Goal: Task Accomplishment & Management: Use online tool/utility

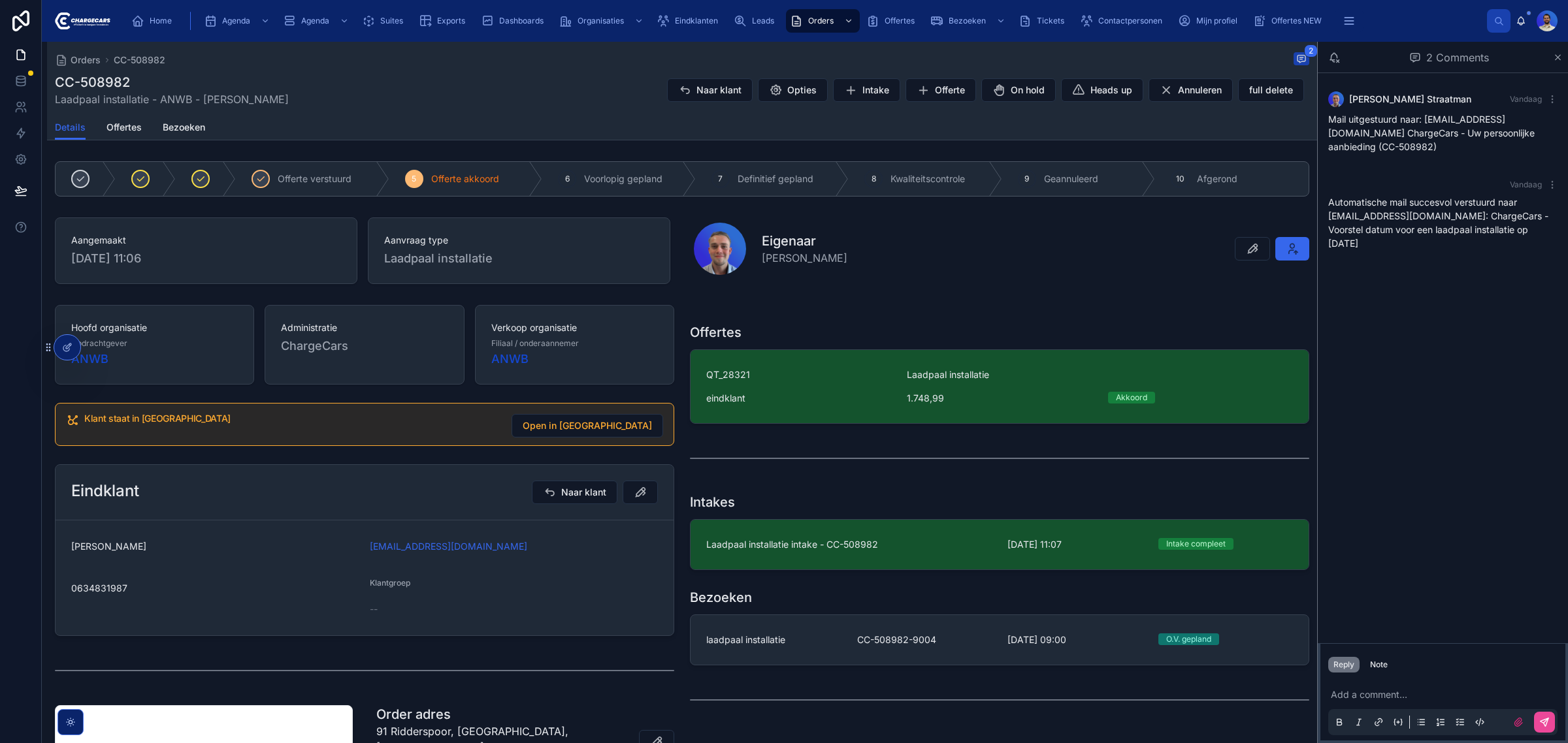
click at [899, 641] on span "CC-508982-9004" at bounding box center [925, 640] width 135 height 13
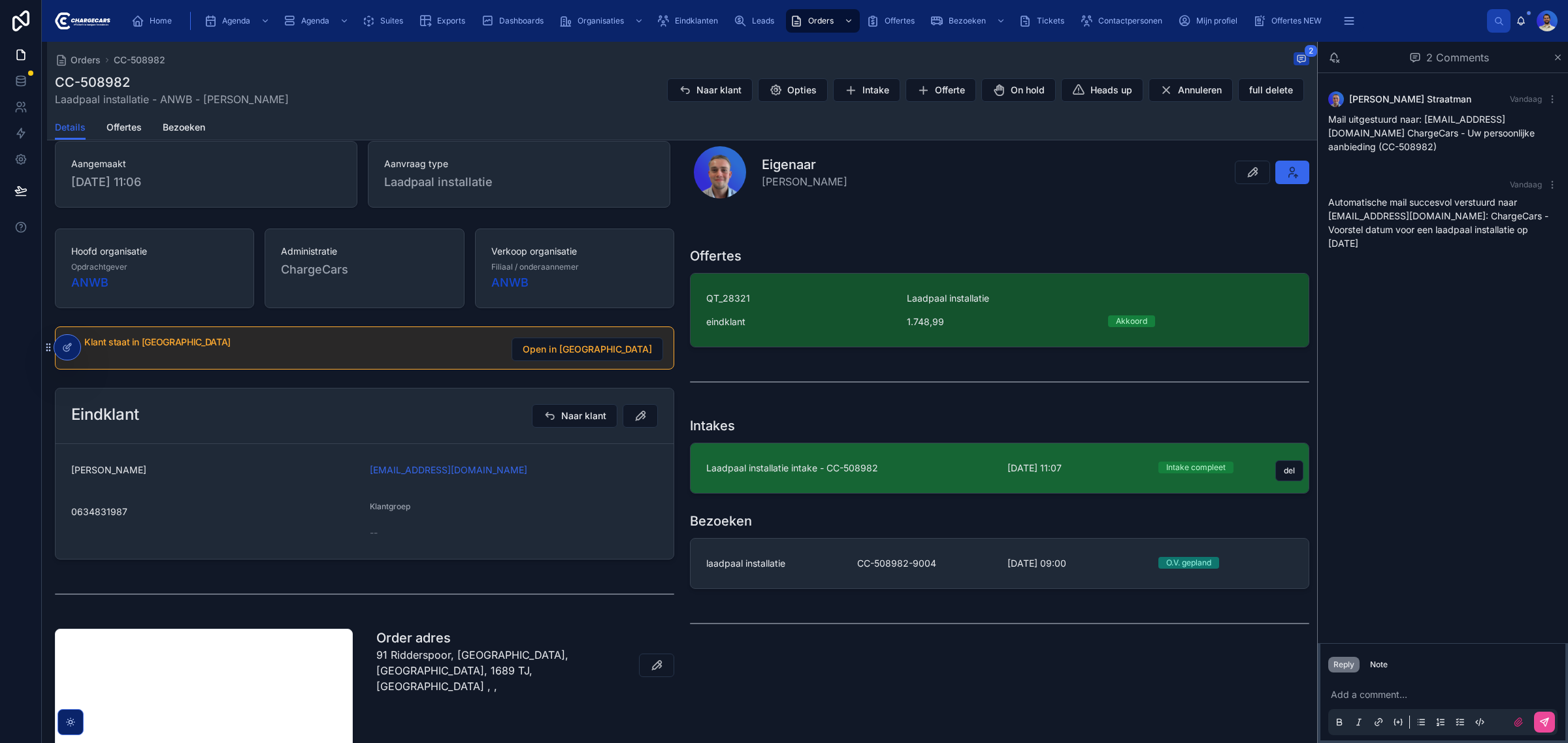
scroll to position [76, 0]
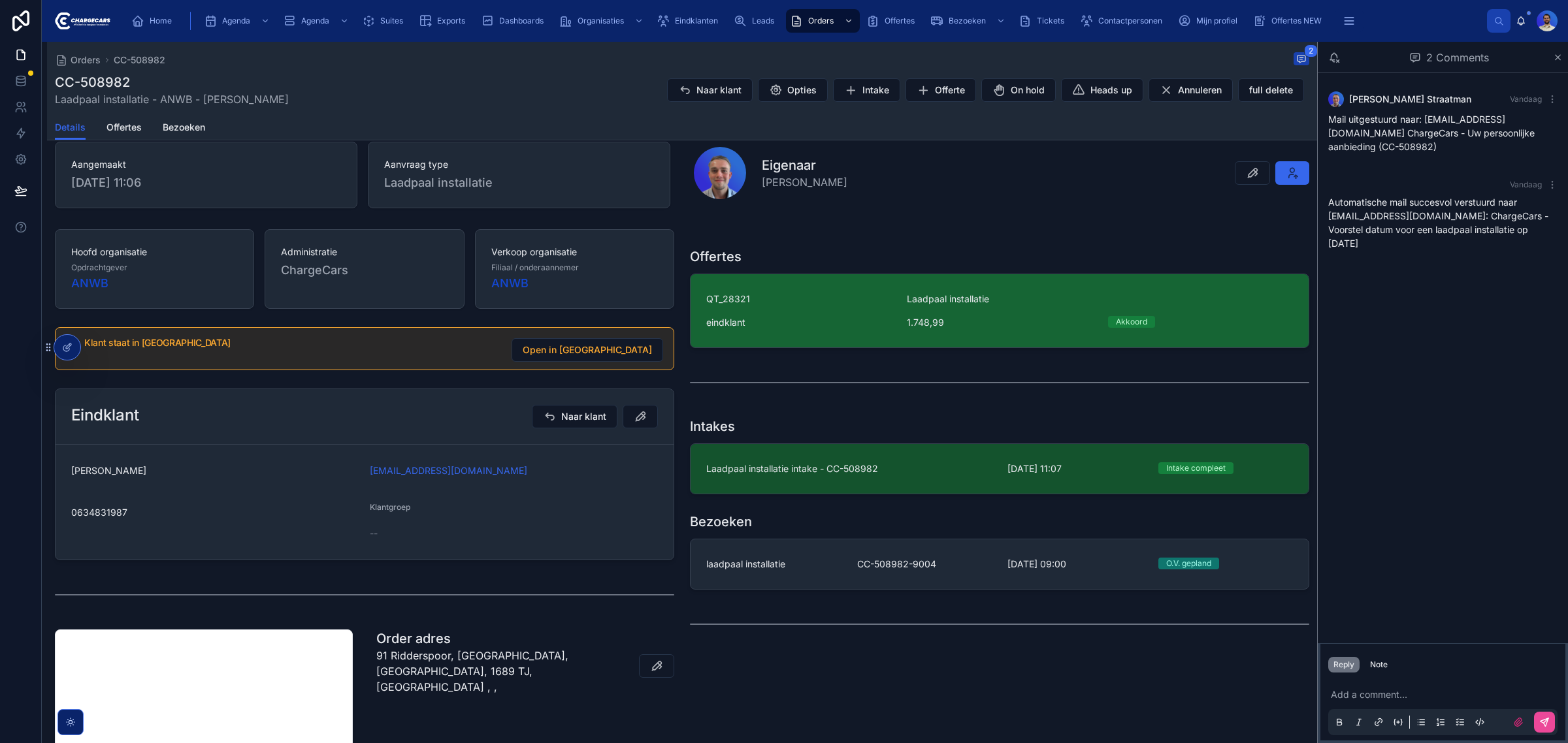
click at [779, 302] on span "QT_28321" at bounding box center [799, 300] width 185 height 13
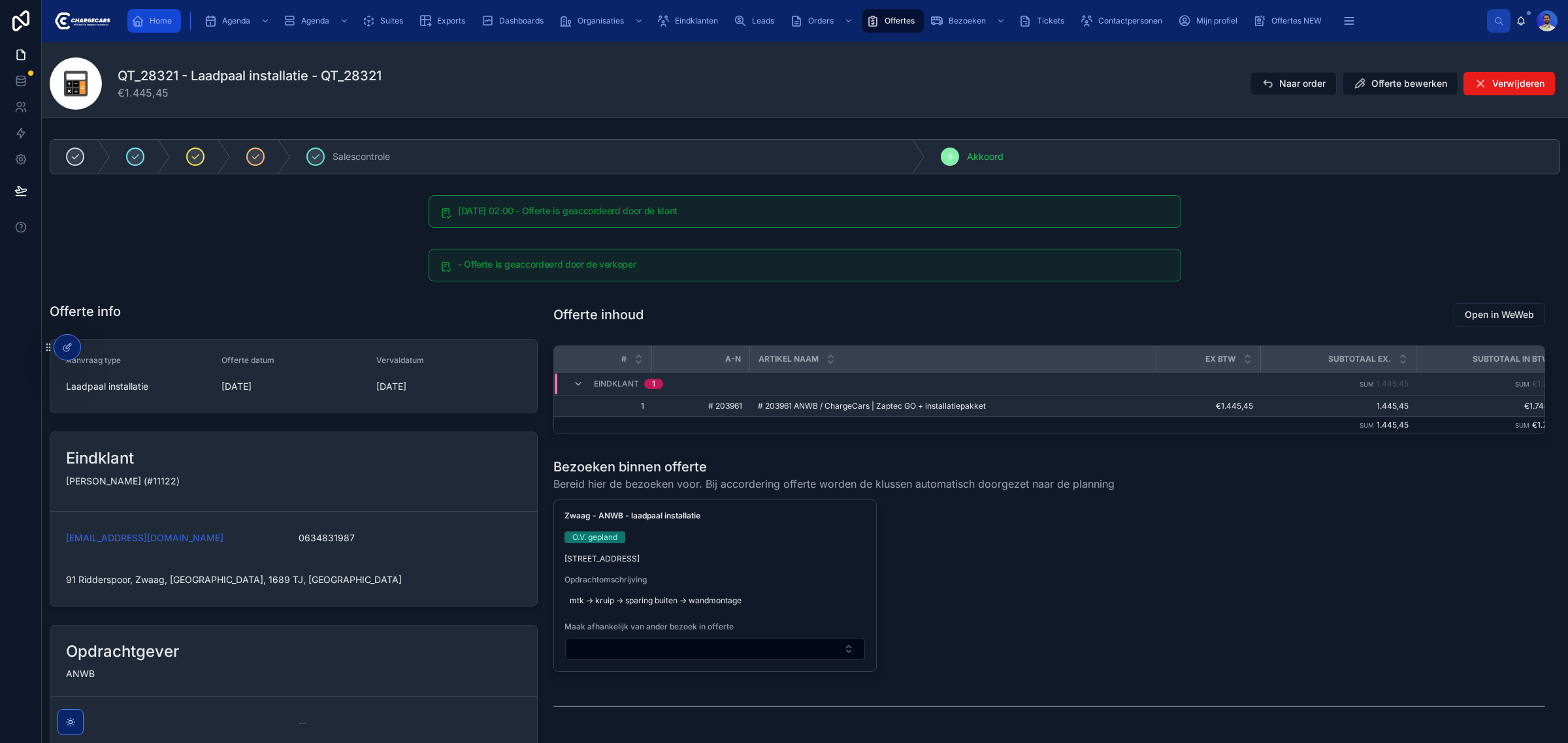
click at [160, 17] on span "Home" at bounding box center [160, 20] width 22 height 11
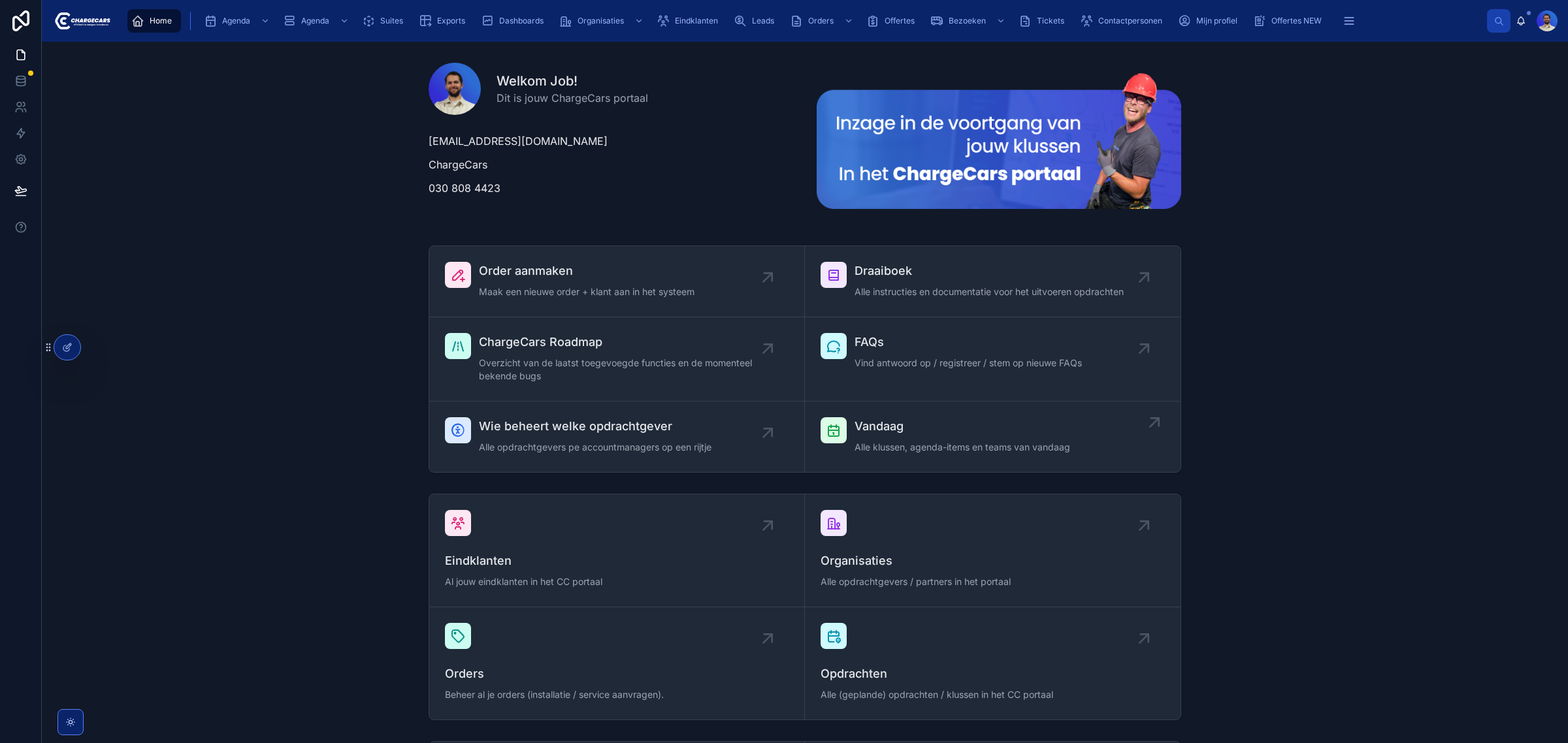
click at [1005, 448] on span "Alle klussen, agenda-items en teams van vandaag" at bounding box center [962, 447] width 216 height 13
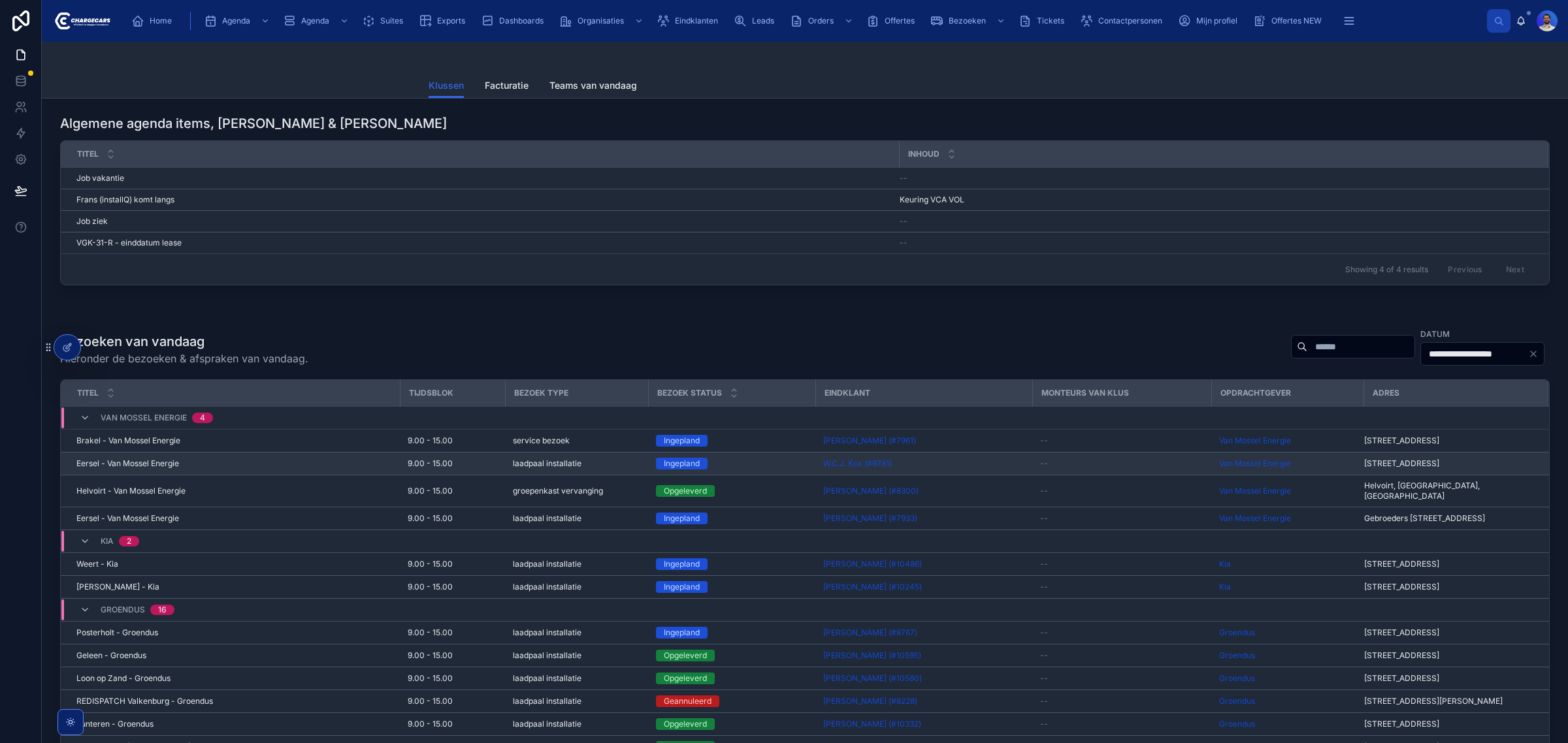
click at [1023, 469] on div "W.C.J. Kox (#9781)" at bounding box center [925, 464] width 202 height 11
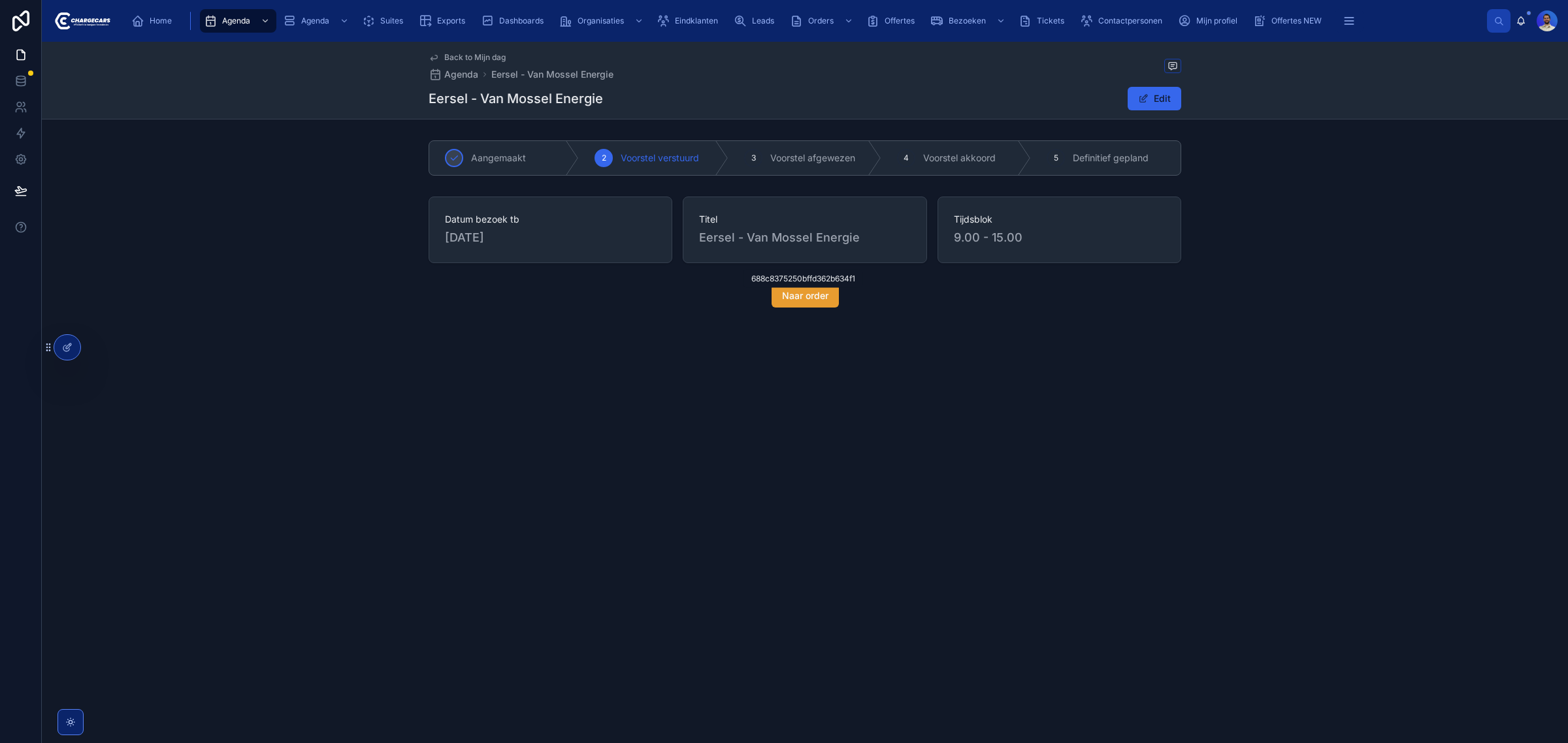
click at [808, 289] on div "Home Agenda Agenda Suites Exports Dashboards Organisaties Eindklanten Leads Ord…" at bounding box center [806, 372] width 1527 height 743
click at [803, 300] on span "Naar order" at bounding box center [806, 296] width 46 height 13
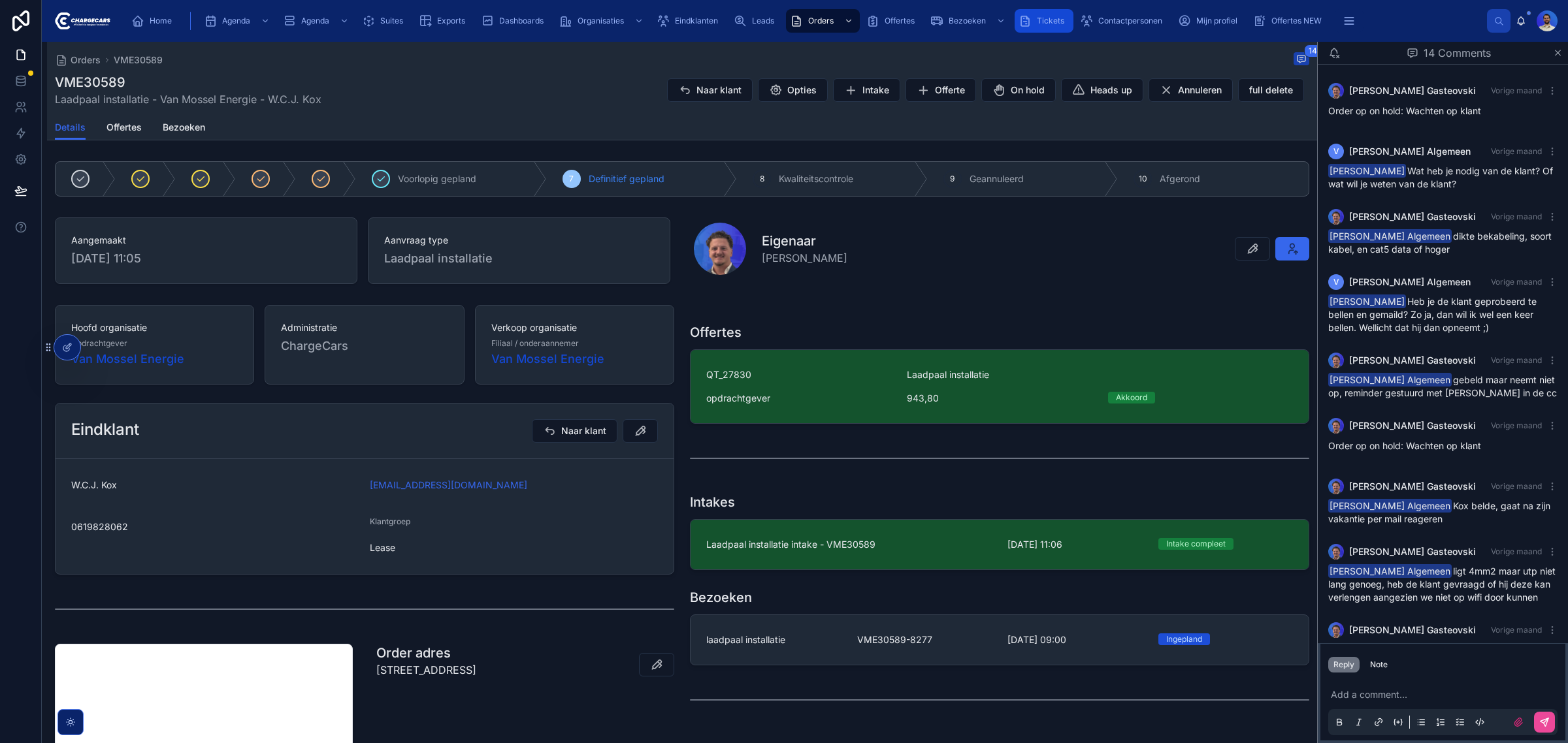
scroll to position [422, 0]
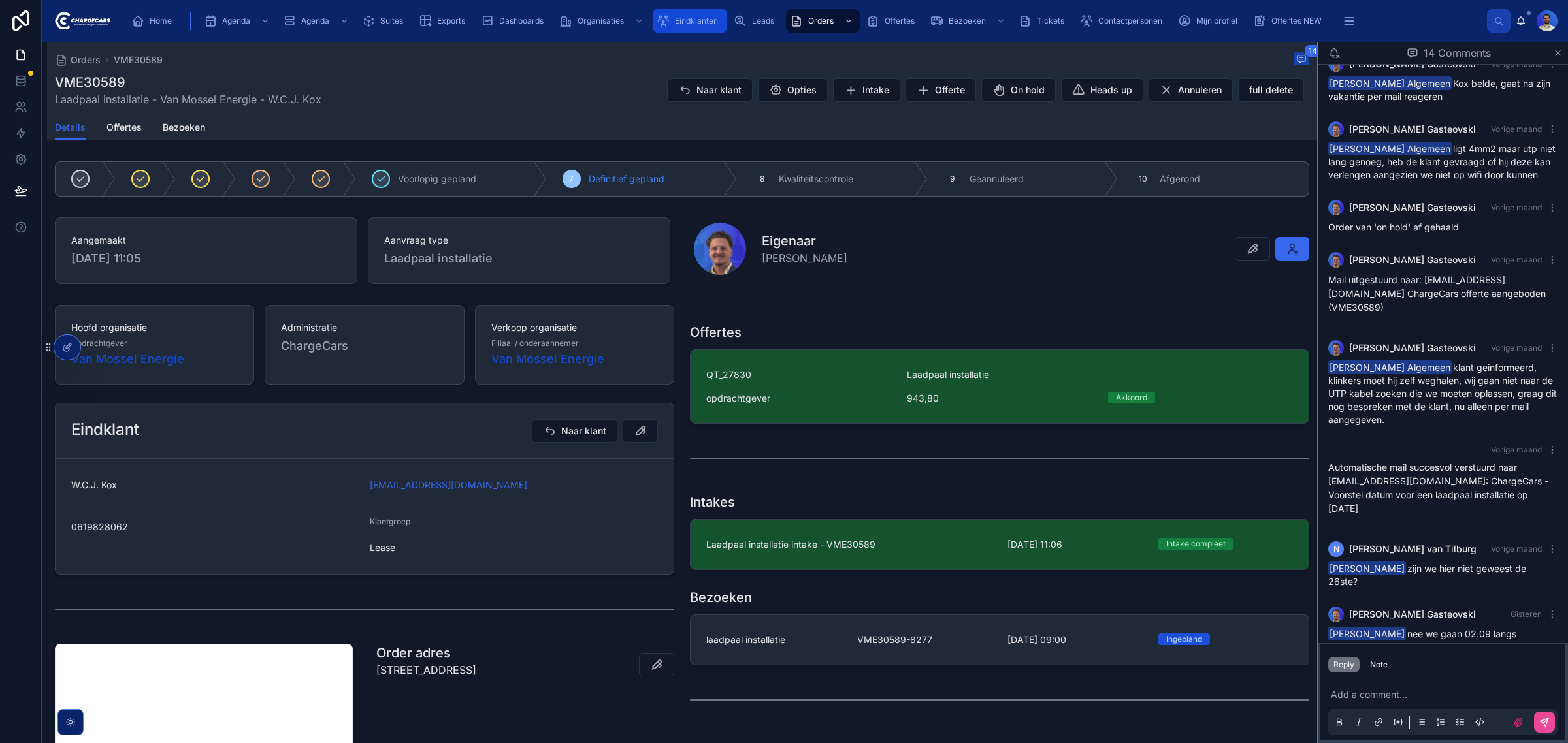
click at [723, 23] on link "Eindklanten" at bounding box center [690, 21] width 75 height 24
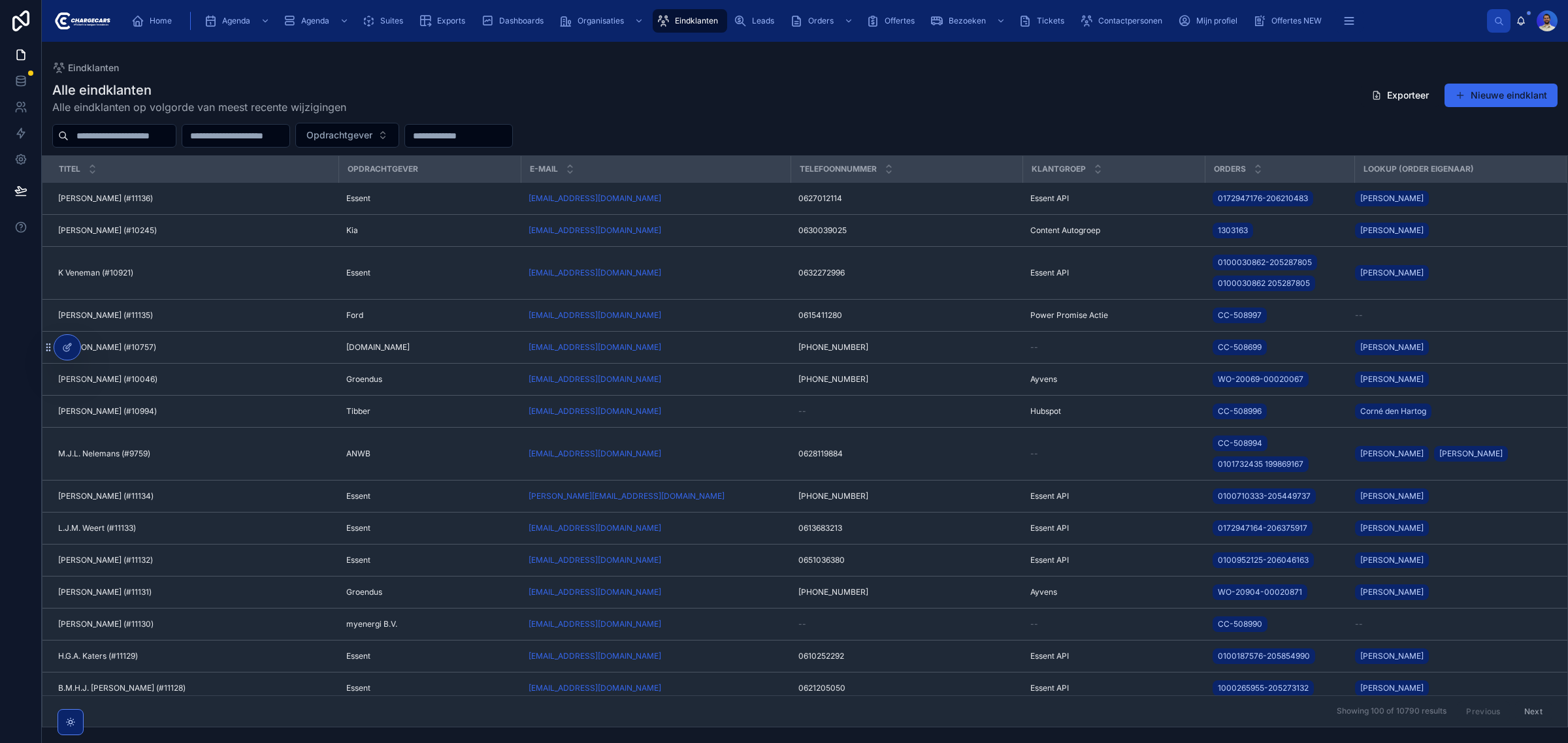
click at [160, 138] on input "text" at bounding box center [122, 135] width 108 height 18
type input "******"
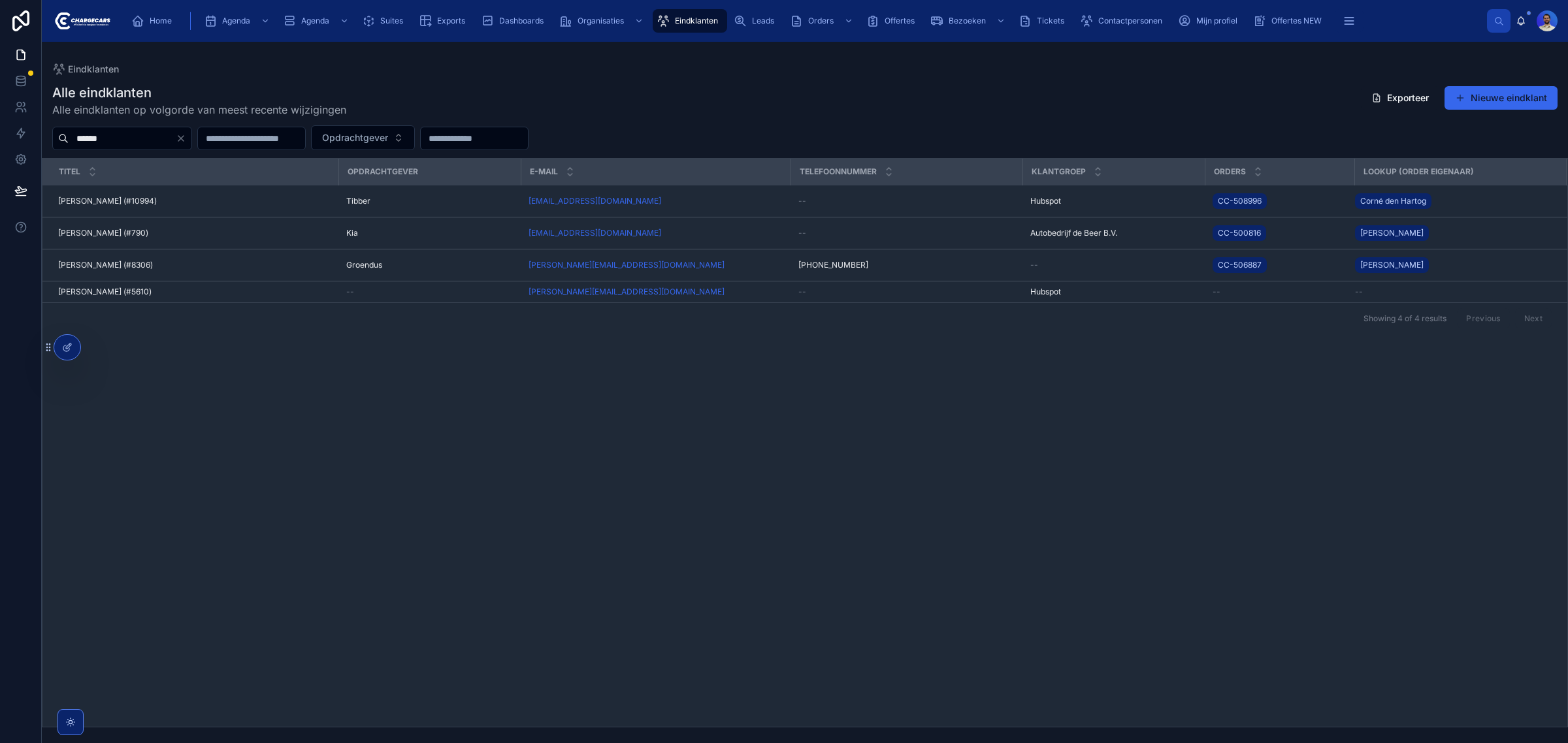
click at [157, 198] on span "[PERSON_NAME] (#10994)" at bounding box center [108, 201] width 99 height 11
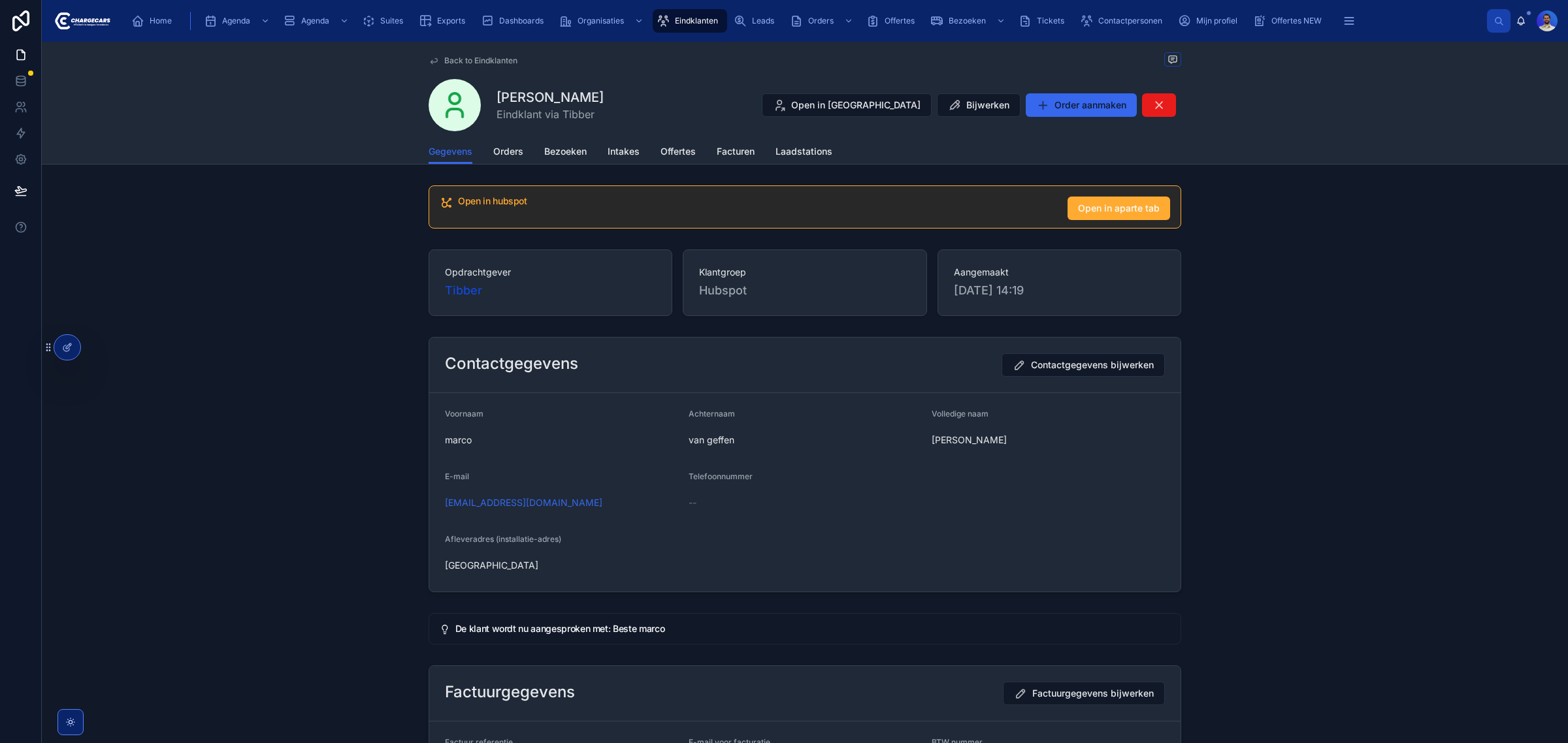
click at [1437, 377] on div "Contactgegevens Contactgegevens bijwerken Voornaam [PERSON_NAME] van geffen Vol…" at bounding box center [806, 465] width 1527 height 266
click at [504, 151] on span "Orders" at bounding box center [508, 152] width 30 height 13
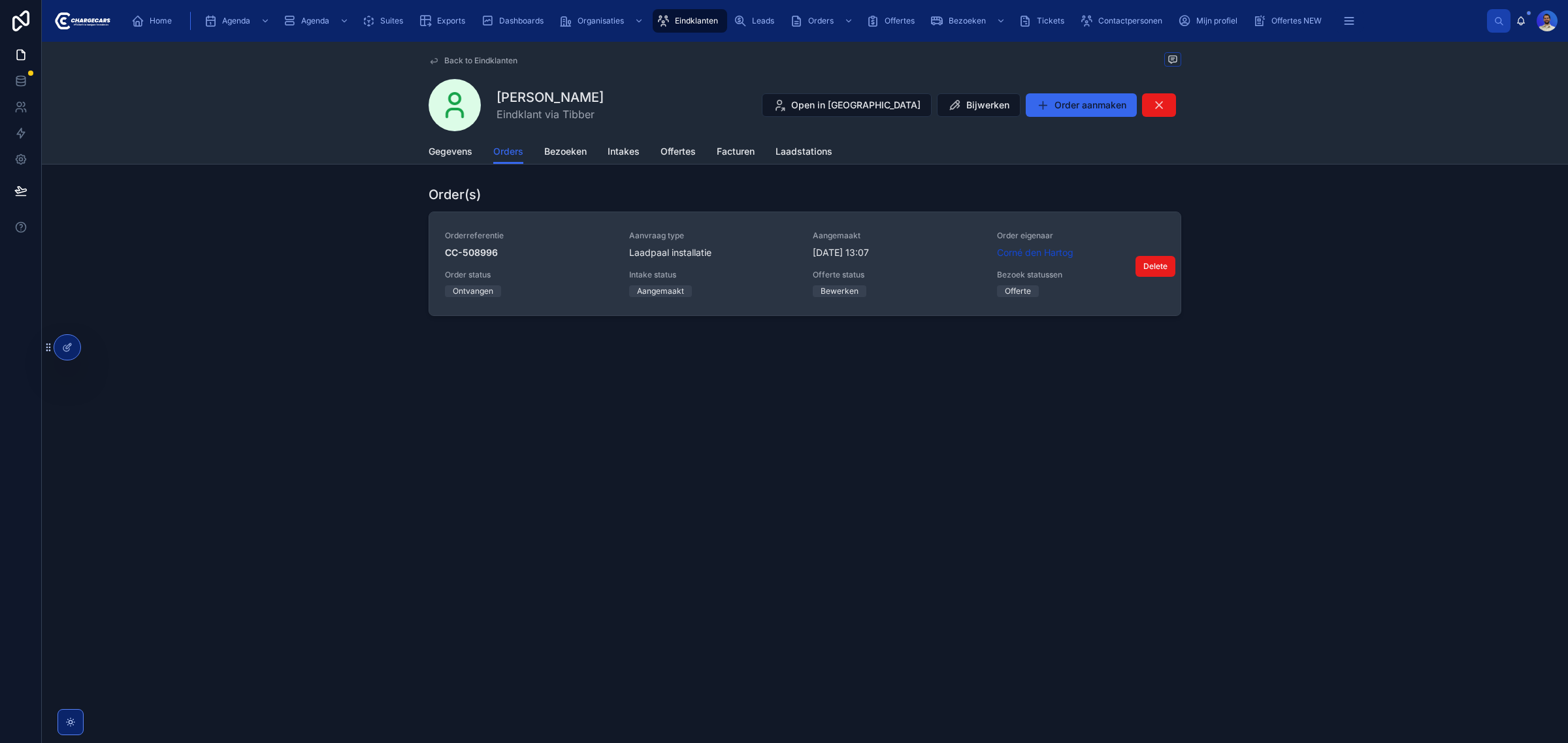
click at [755, 236] on span "Aanvraag type" at bounding box center [713, 235] width 169 height 11
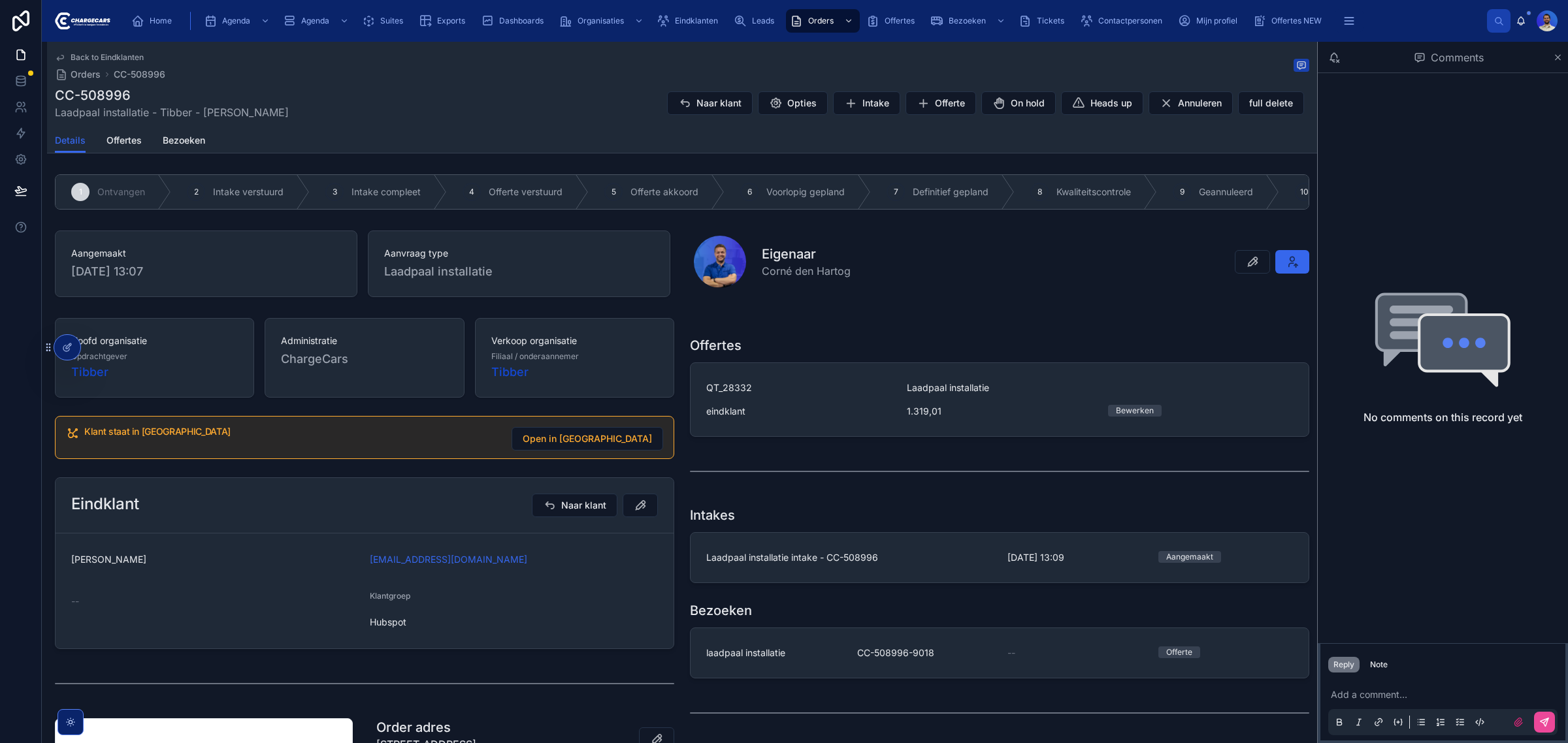
click at [184, 106] on span "Laadpaal installatie - Tibber - [PERSON_NAME]" at bounding box center [172, 112] width 234 height 15
click at [412, 68] on div "Back to Eindklanten Orders CC-508996" at bounding box center [682, 66] width 1255 height 29
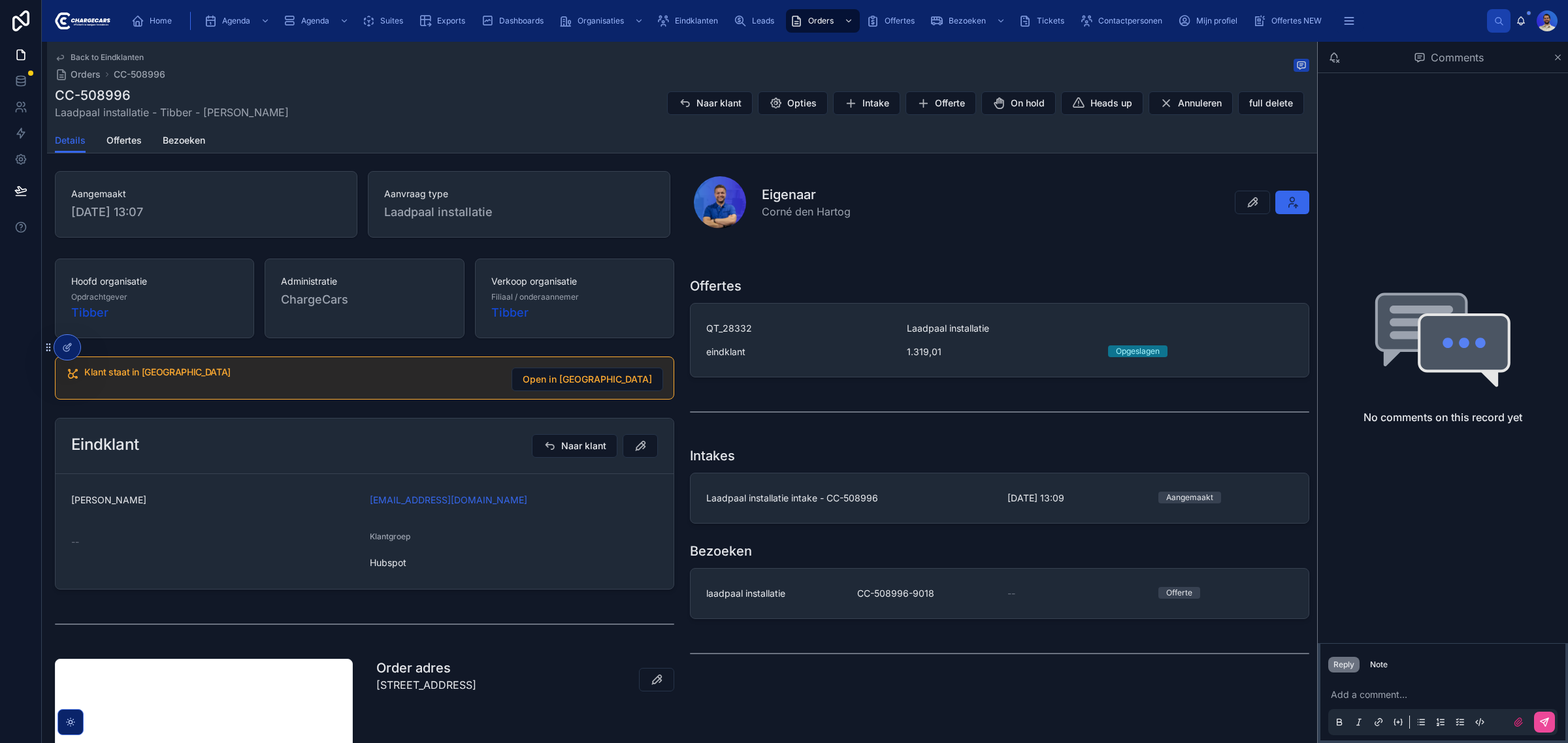
scroll to position [163, 0]
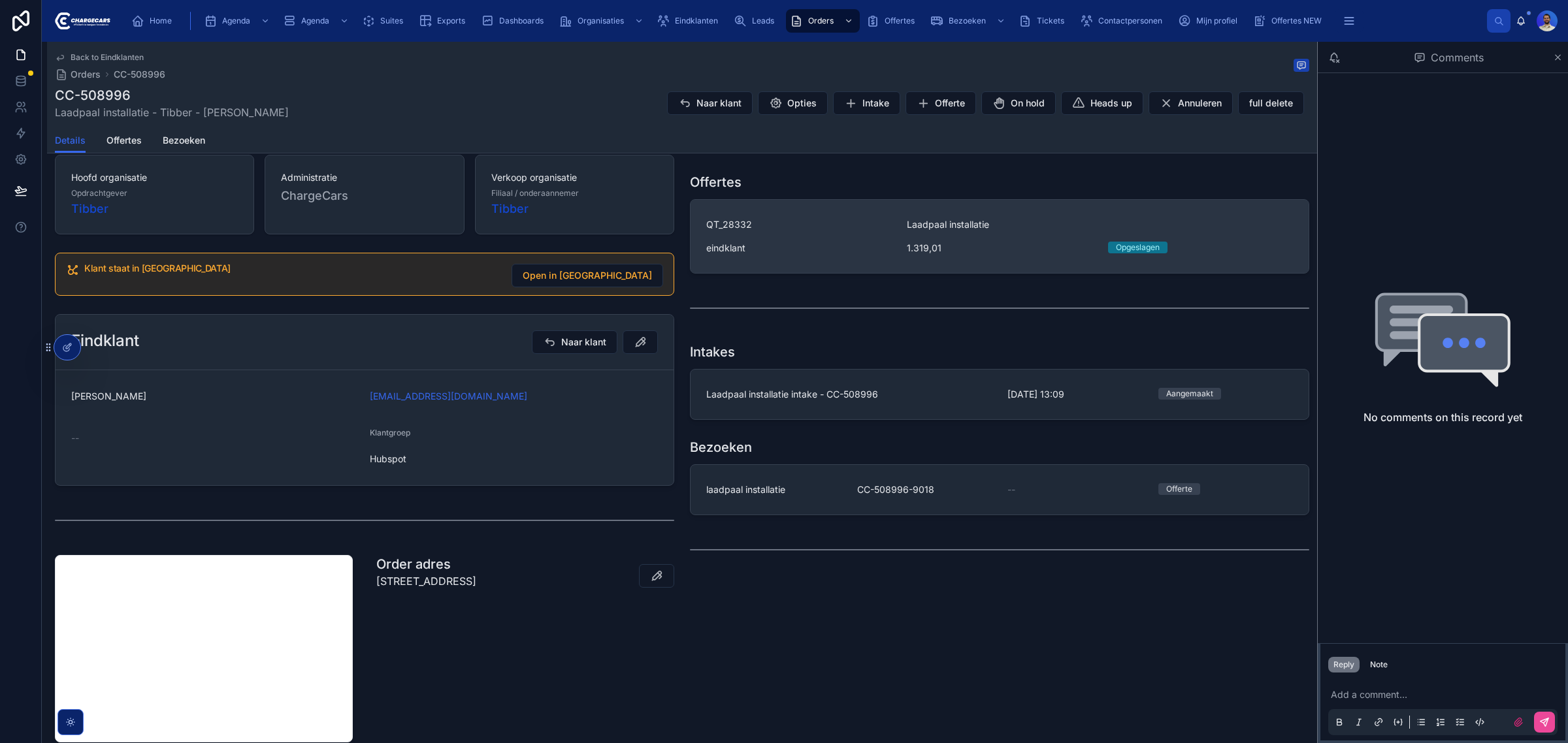
click at [761, 246] on div "QT_28332 Laadpaal installatie eindklant 1.319,01 Opgeslagen" at bounding box center [1000, 236] width 587 height 36
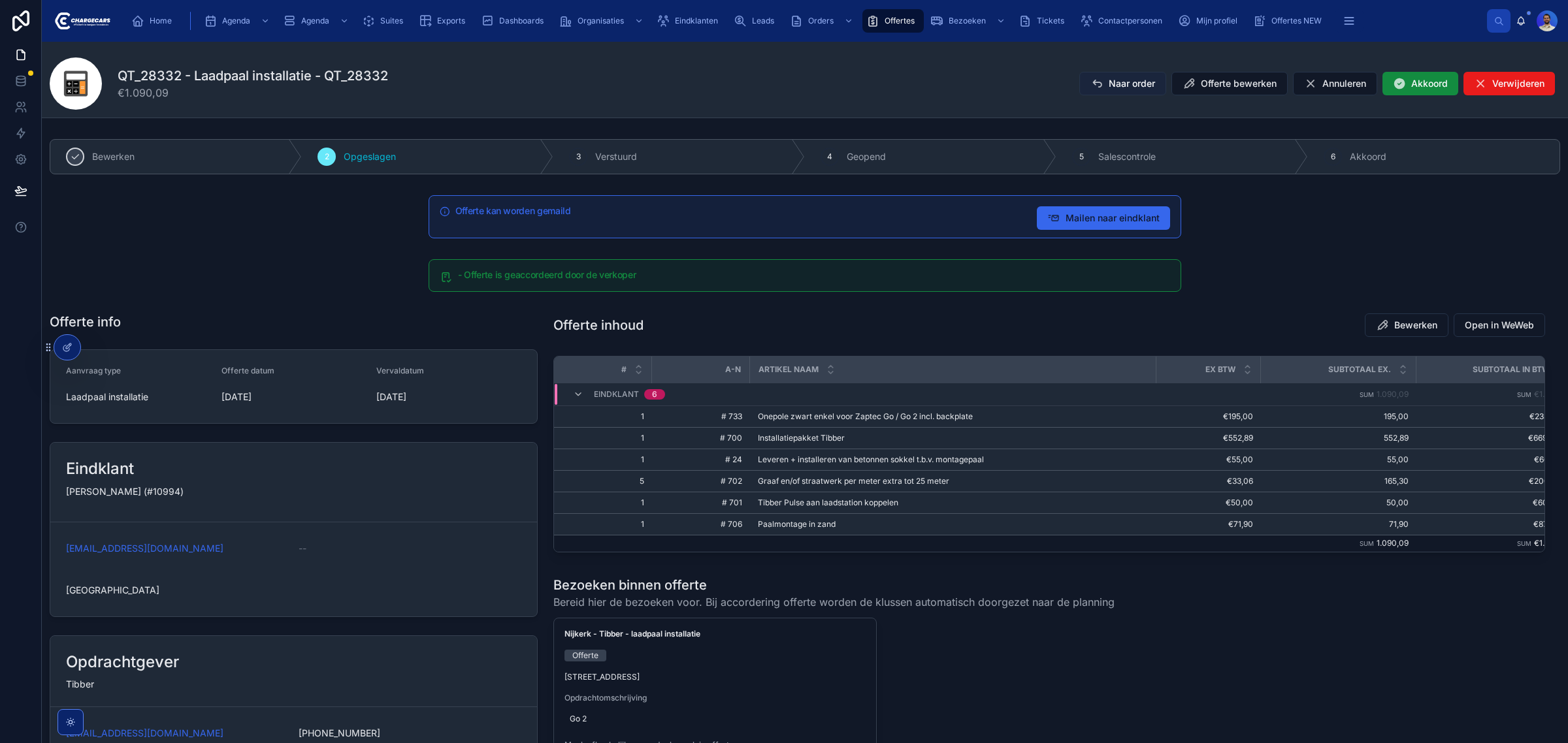
click at [1109, 83] on span "Naar order" at bounding box center [1132, 84] width 46 height 13
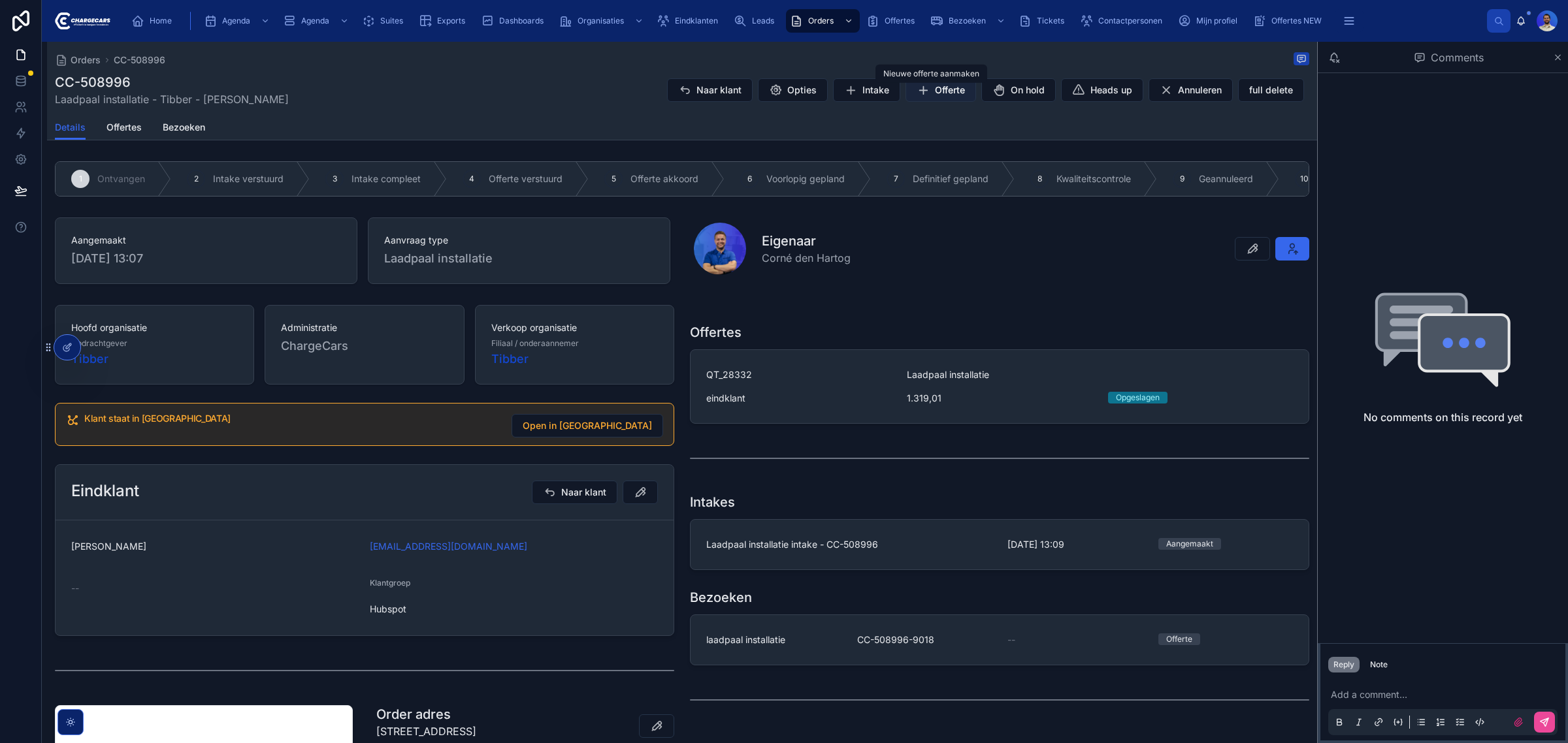
click at [935, 89] on span "Offerte" at bounding box center [950, 90] width 30 height 13
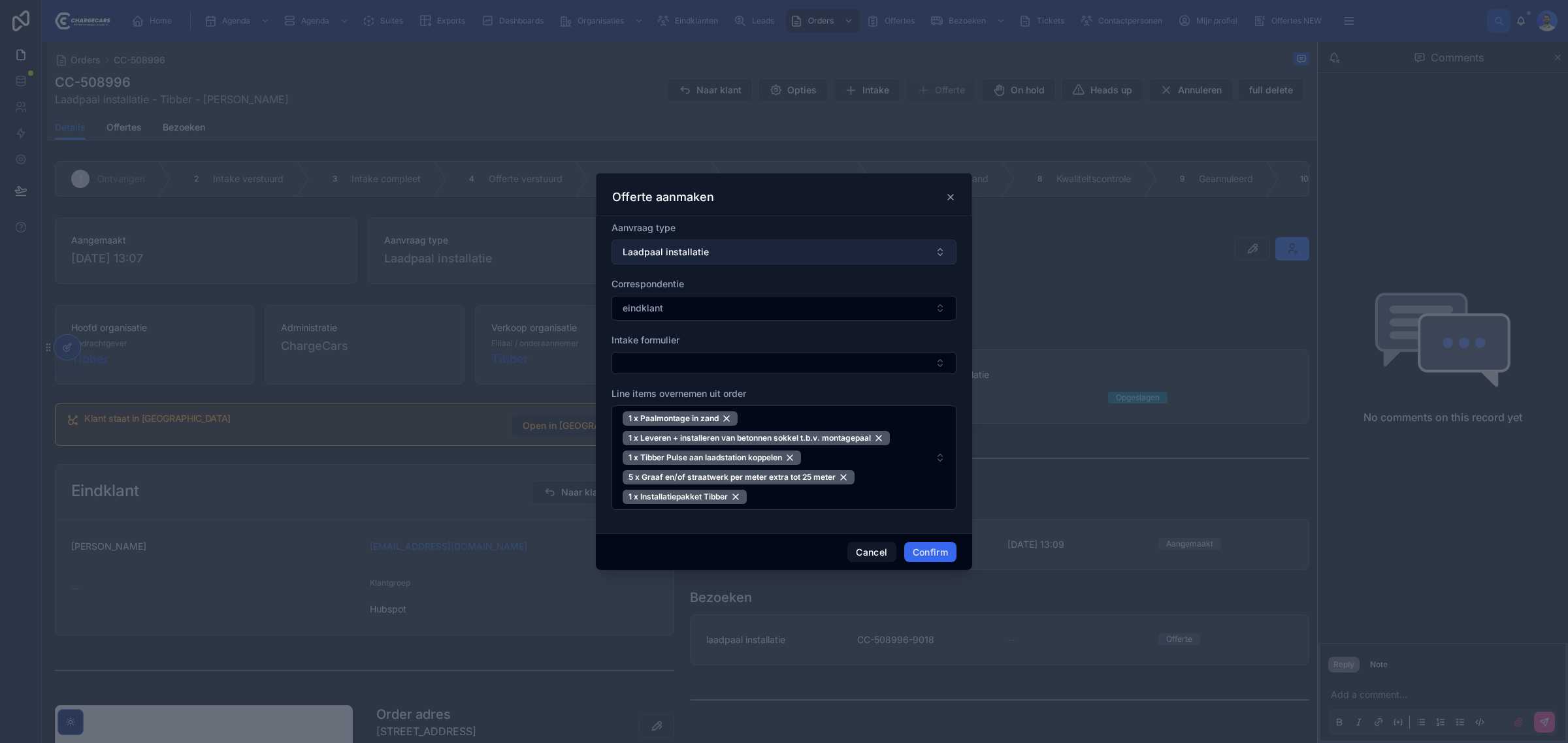
click at [689, 260] on button "Laadpaal installatie" at bounding box center [784, 252] width 345 height 25
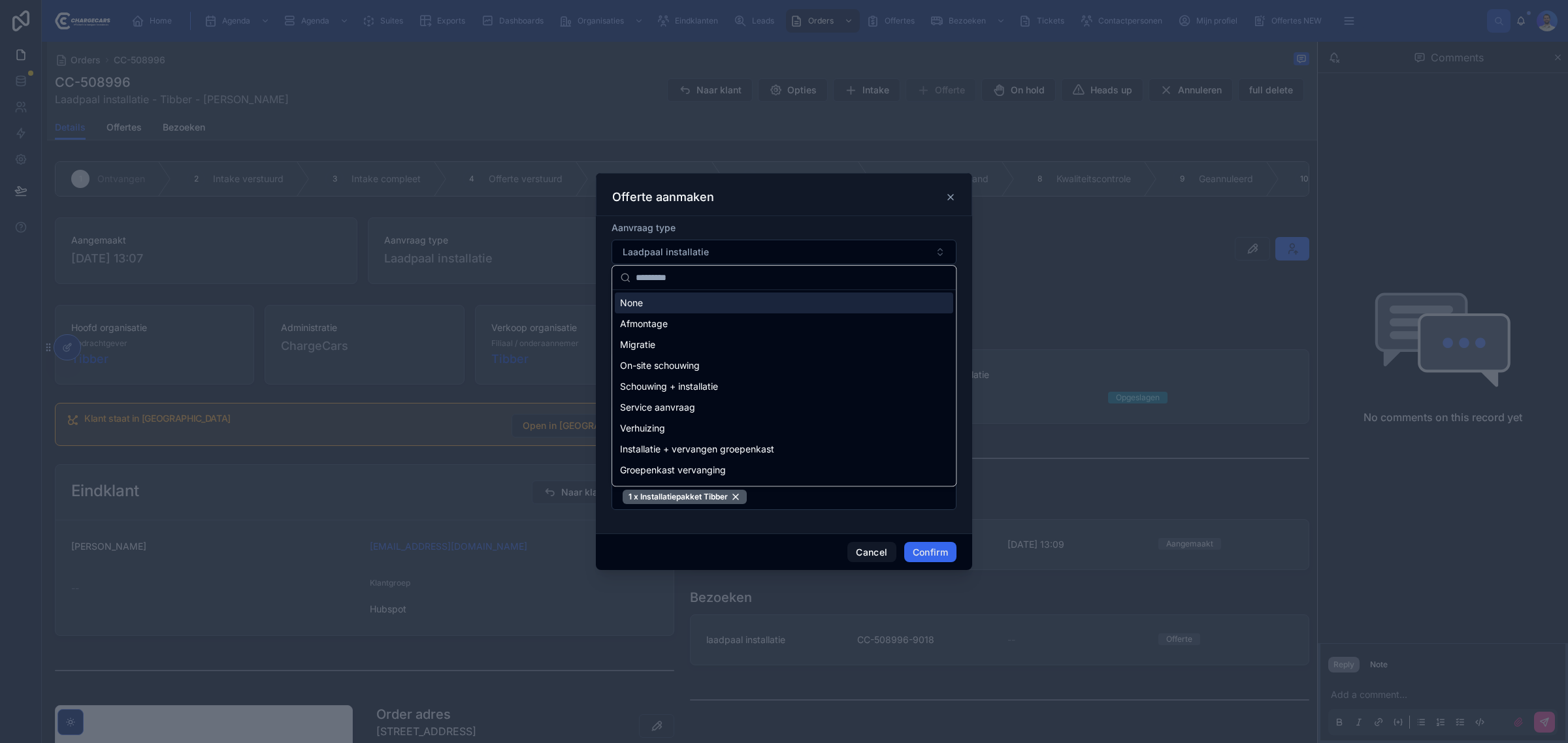
click at [799, 214] on div "Offerte aanmaken Aanvraag type Laadpaal installatie Correspondentie eindklant I…" at bounding box center [784, 372] width 376 height 397
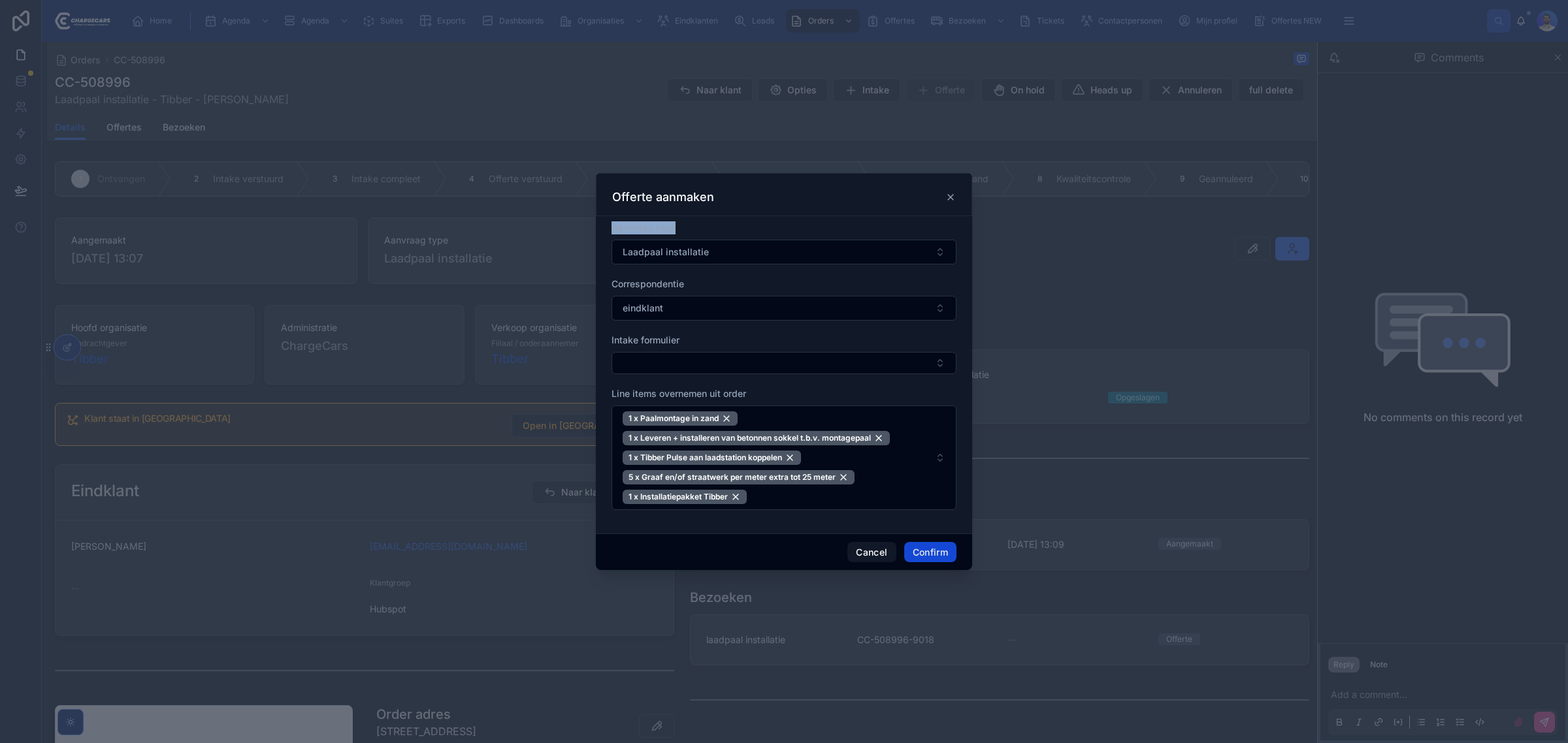
click at [925, 554] on button "Confirm" at bounding box center [930, 553] width 52 height 21
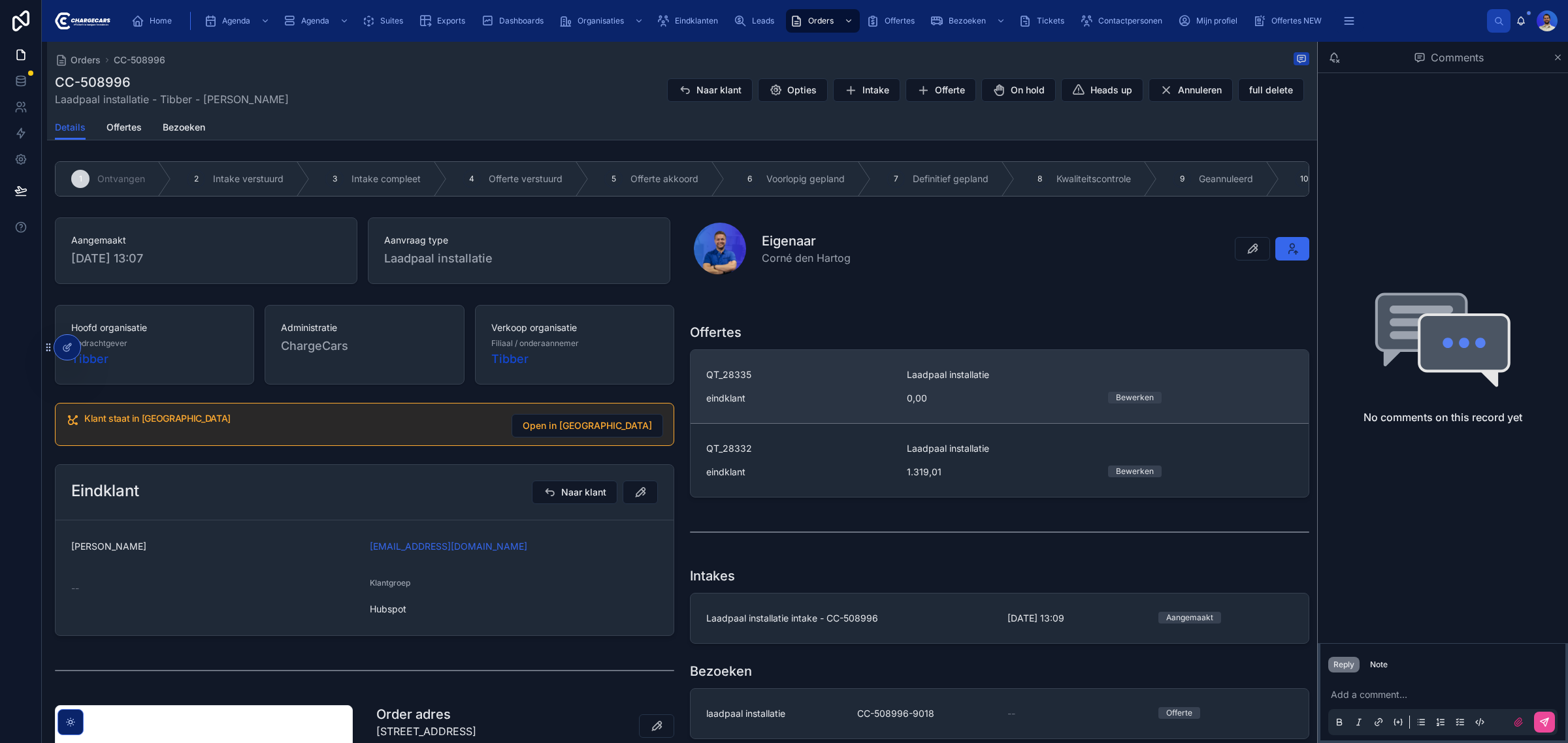
drag, startPoint x: 1000, startPoint y: 424, endPoint x: 1027, endPoint y: 409, distance: 30.9
click at [1027, 405] on span "0,00" at bounding box center [1000, 398] width 185 height 13
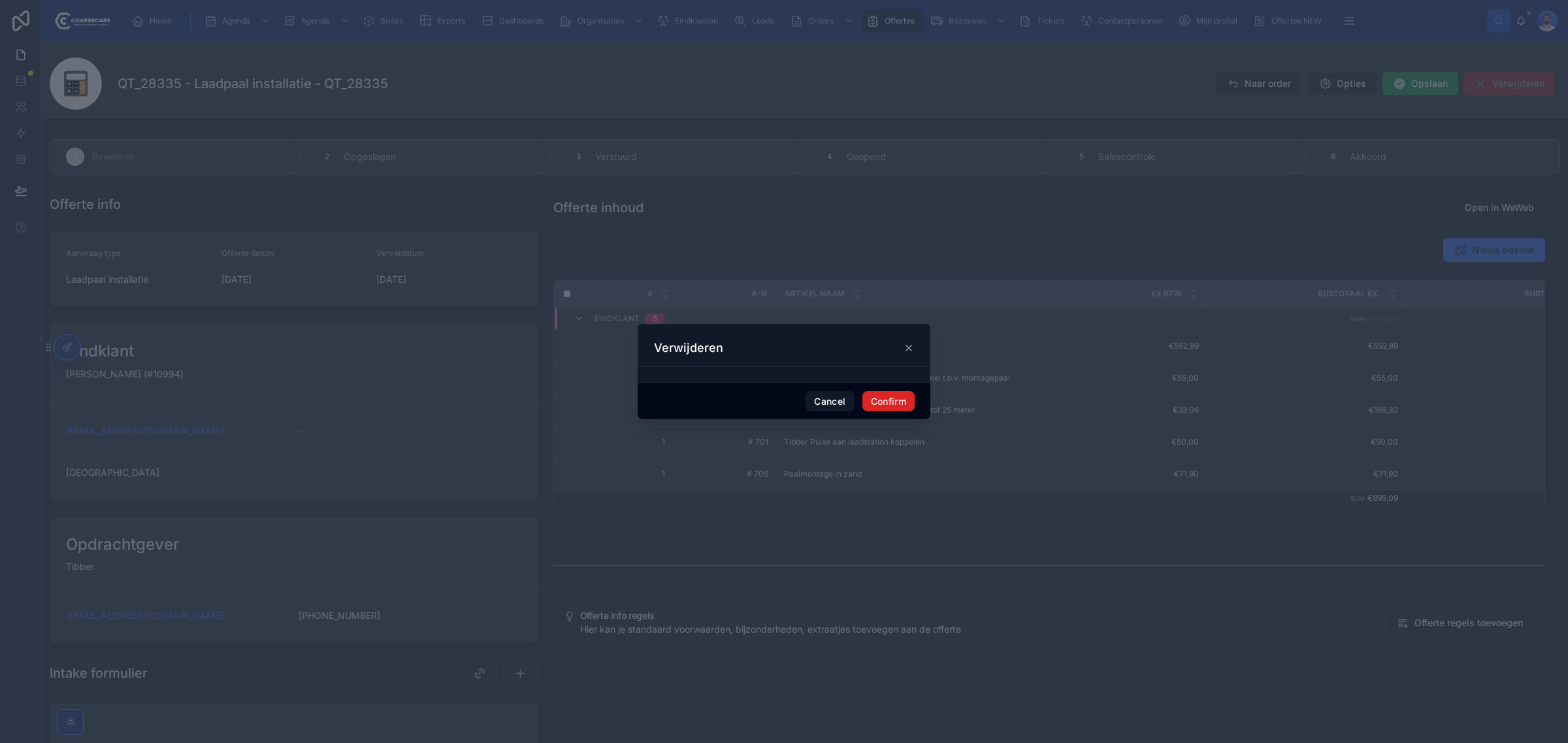
click at [903, 409] on button "Confirm" at bounding box center [888, 402] width 52 height 21
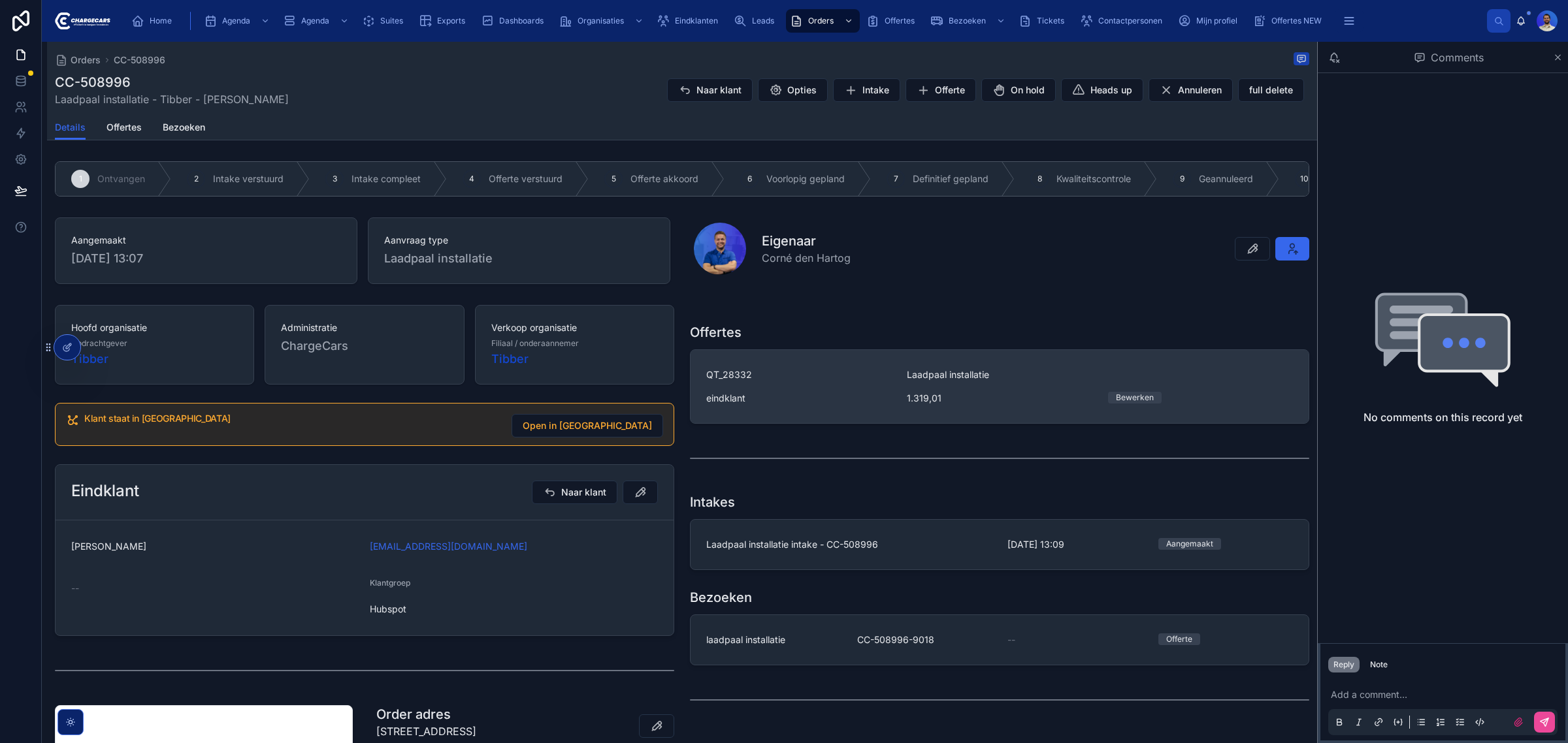
click at [808, 405] on div "eindklant" at bounding box center [799, 398] width 185 height 13
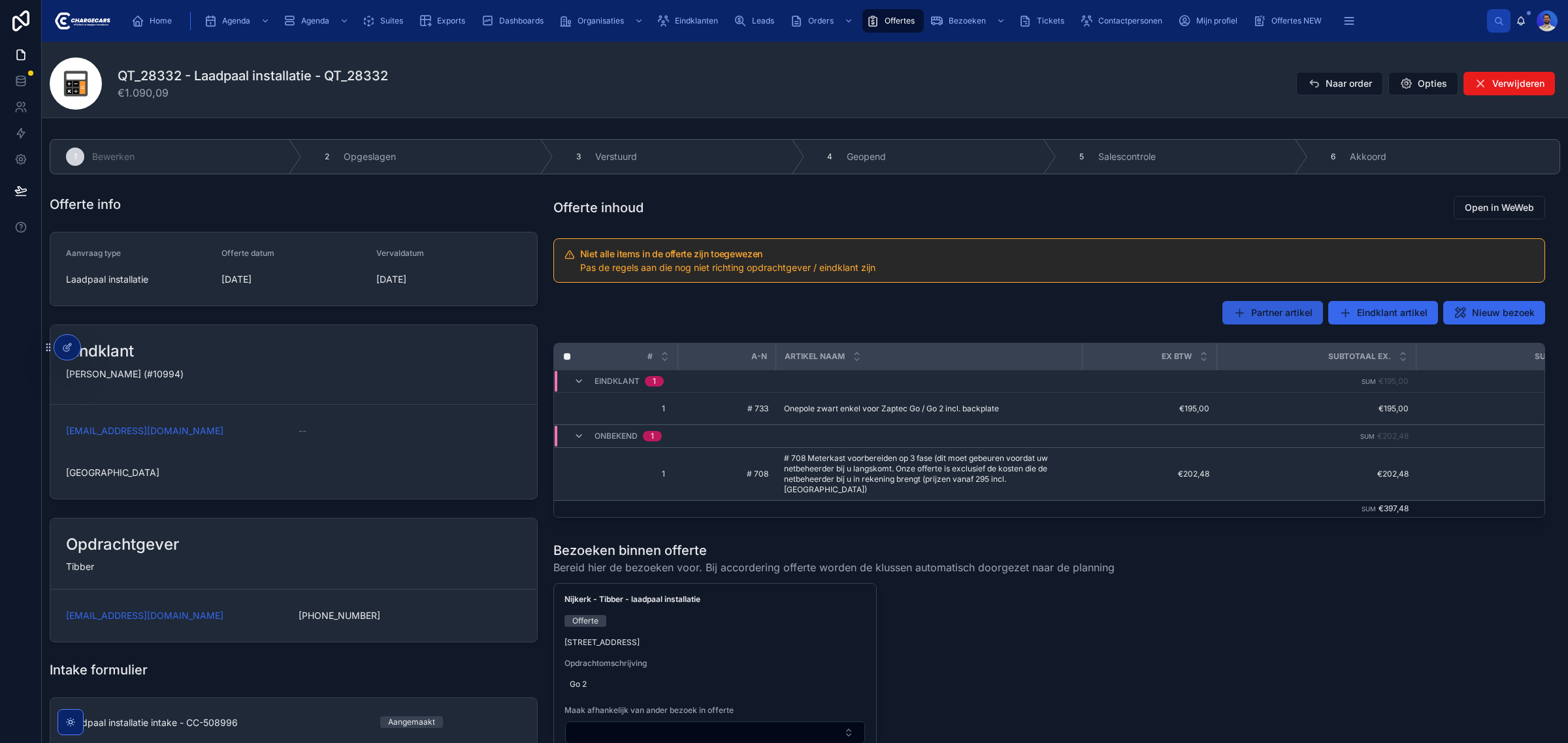
click at [1255, 318] on span "Partner artikel" at bounding box center [1282, 313] width 61 height 13
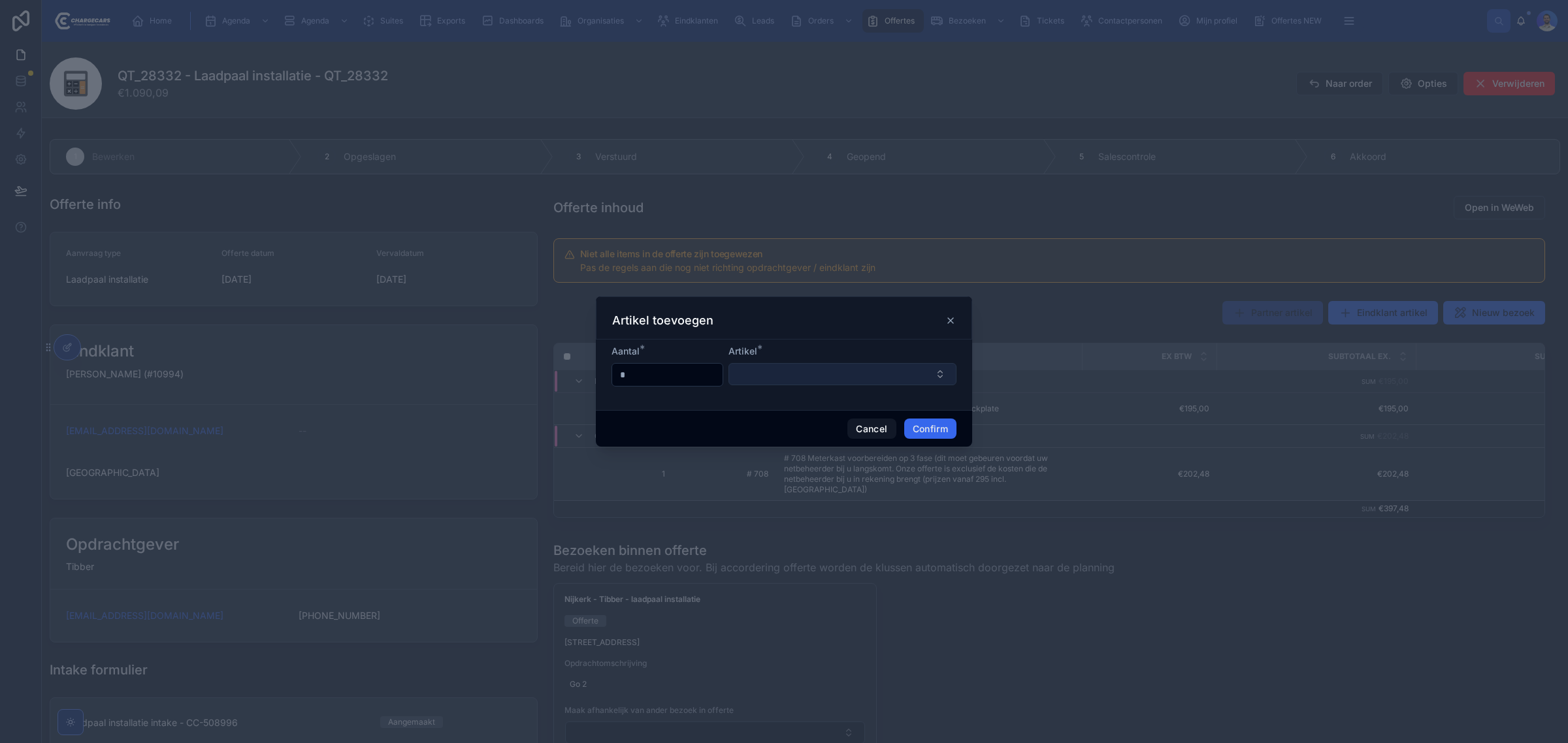
click at [851, 372] on button "Select Button" at bounding box center [843, 373] width 229 height 22
type input "***"
click at [871, 343] on div "Aantal * * Artikel *" at bounding box center [784, 375] width 376 height 71
click at [960, 318] on div "Artikel toevoegen" at bounding box center [784, 318] width 376 height 43
click at [953, 316] on icon at bounding box center [951, 321] width 11 height 11
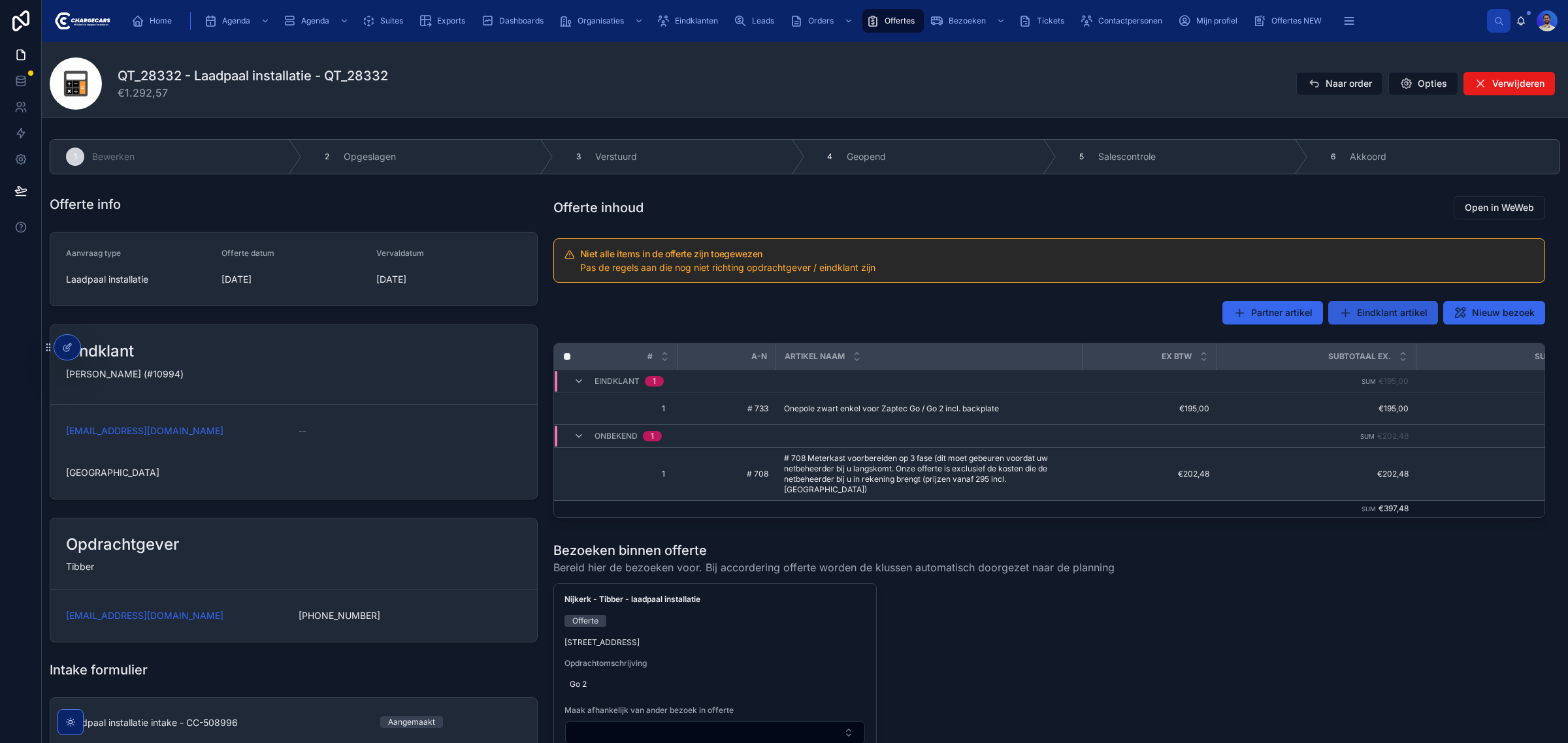
click at [1376, 318] on span "Eindklant artikel" at bounding box center [1393, 313] width 71 height 13
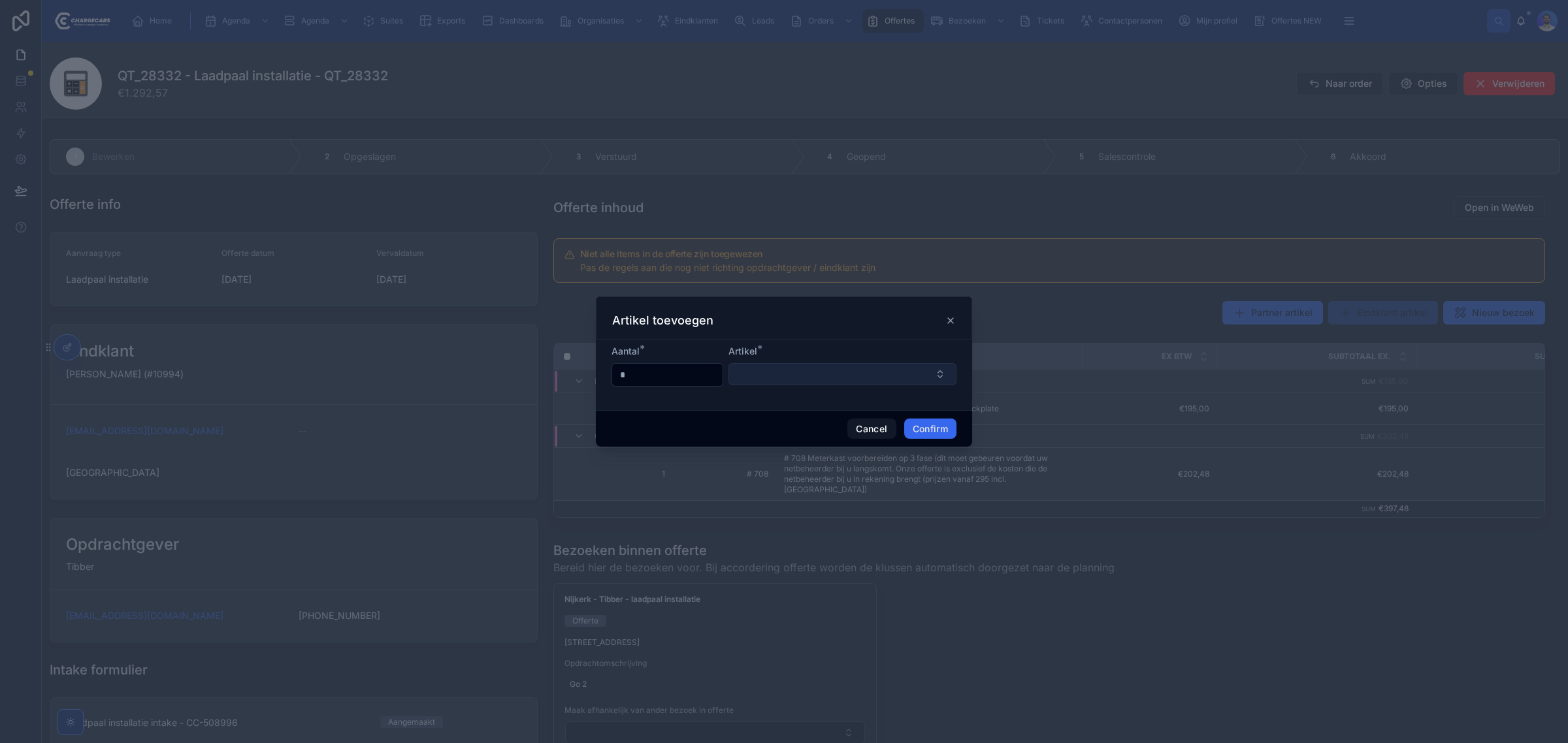
click at [909, 368] on button "Select Button" at bounding box center [843, 373] width 229 height 22
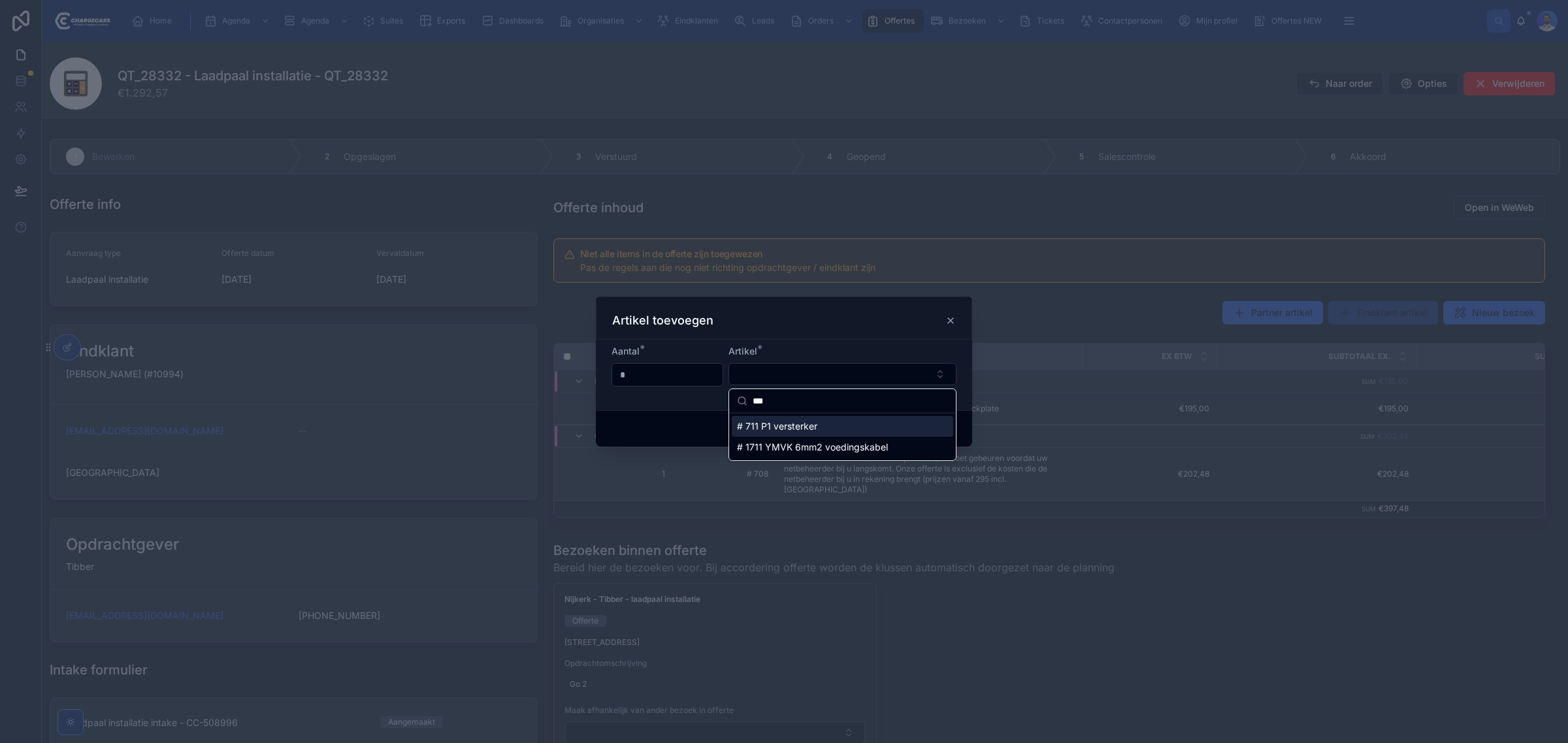
type input "***"
click at [889, 334] on div "Artikel toevoegen" at bounding box center [784, 318] width 376 height 43
click at [943, 320] on div "Artikel toevoegen" at bounding box center [784, 321] width 344 height 15
click at [952, 320] on icon at bounding box center [950, 320] width 5 height 5
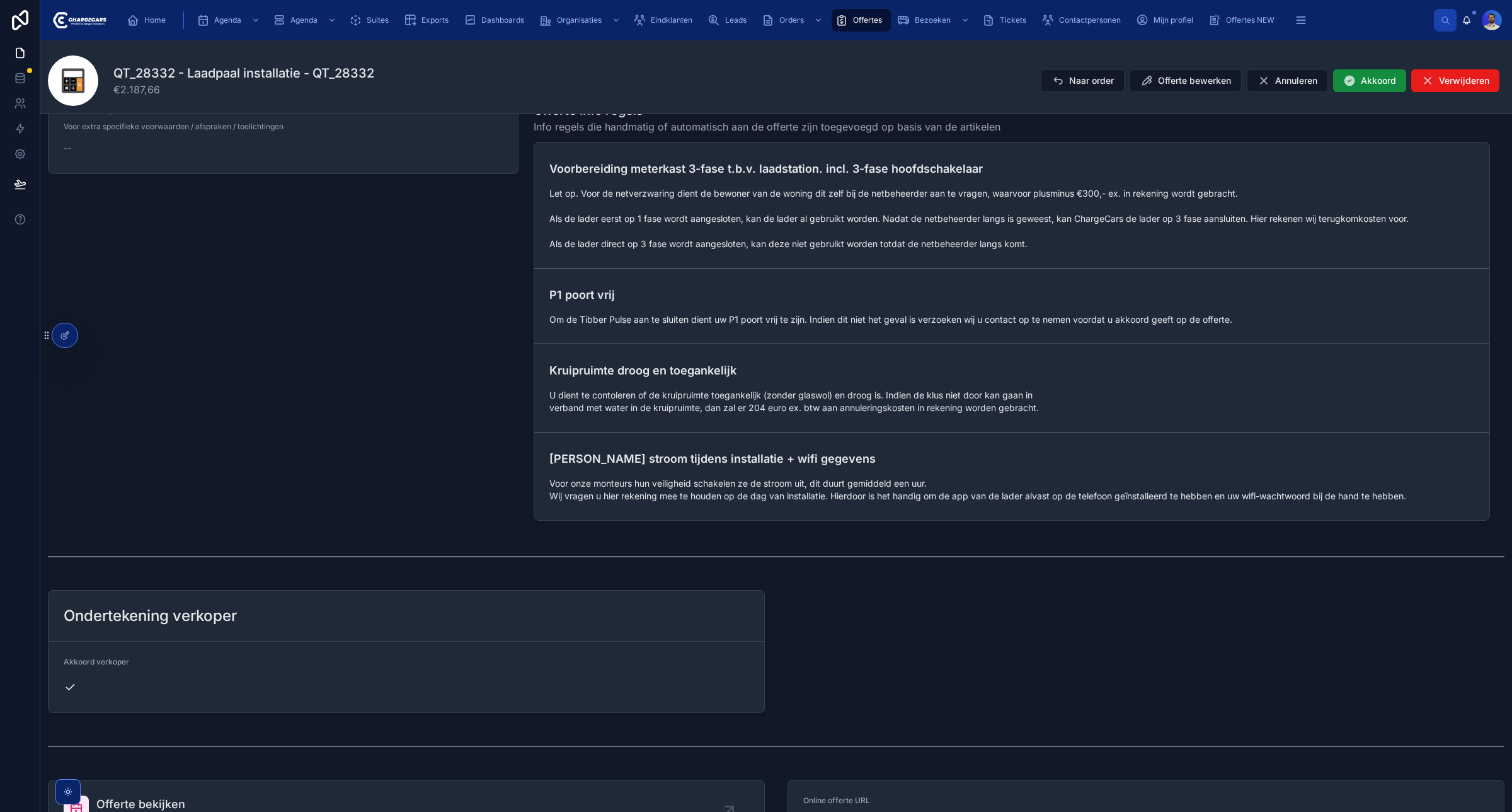
scroll to position [877, 0]
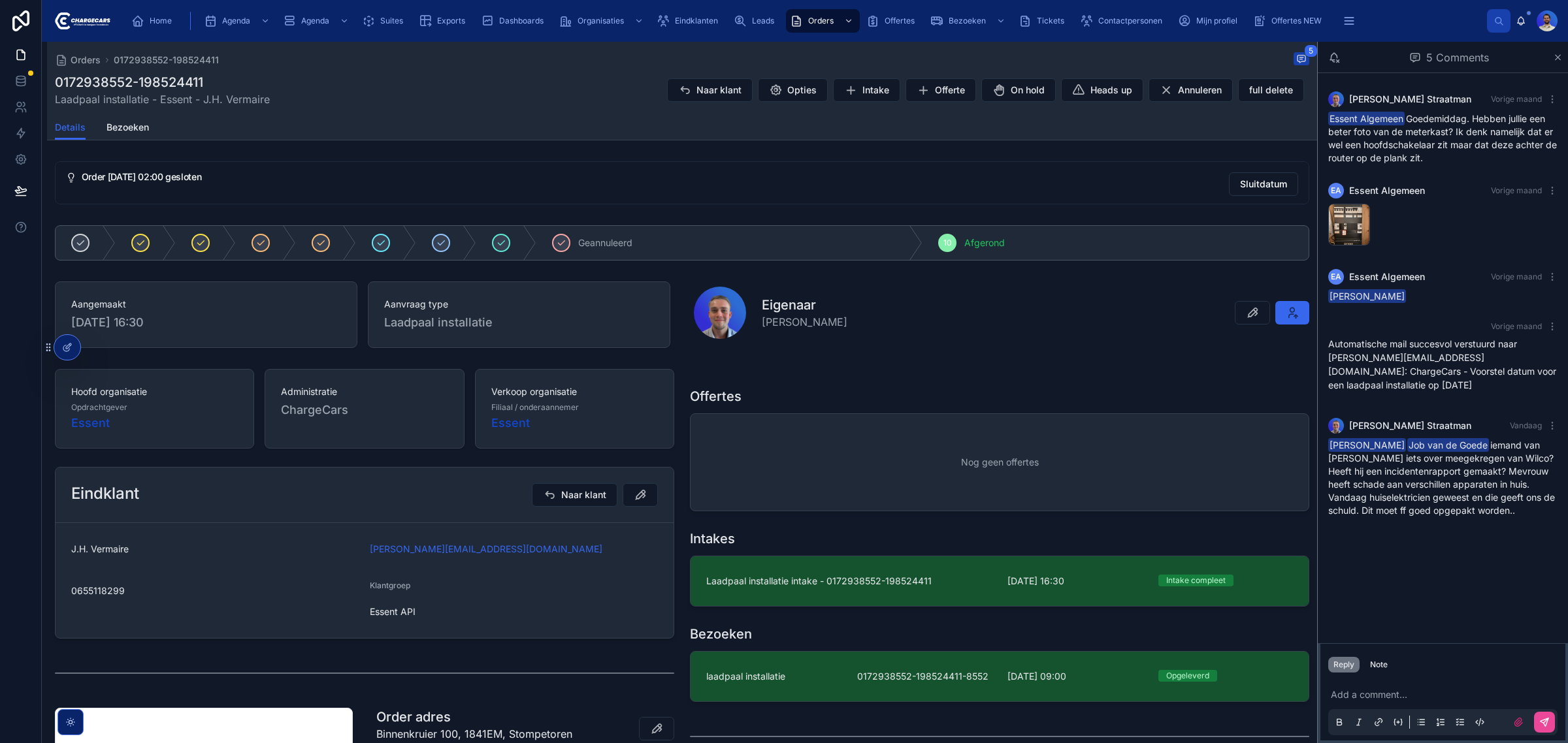
click at [1363, 707] on div "Add a comment..." at bounding box center [1443, 707] width 229 height 55
click at [1363, 700] on p at bounding box center [1445, 695] width 229 height 13
drag, startPoint x: 1396, startPoint y: 666, endPoint x: 1387, endPoint y: 668, distance: 9.2
click at [1396, 668] on div "Reply Note" at bounding box center [1442, 665] width 245 height 21
click at [1387, 668] on div "Note" at bounding box center [1379, 664] width 17 height 11
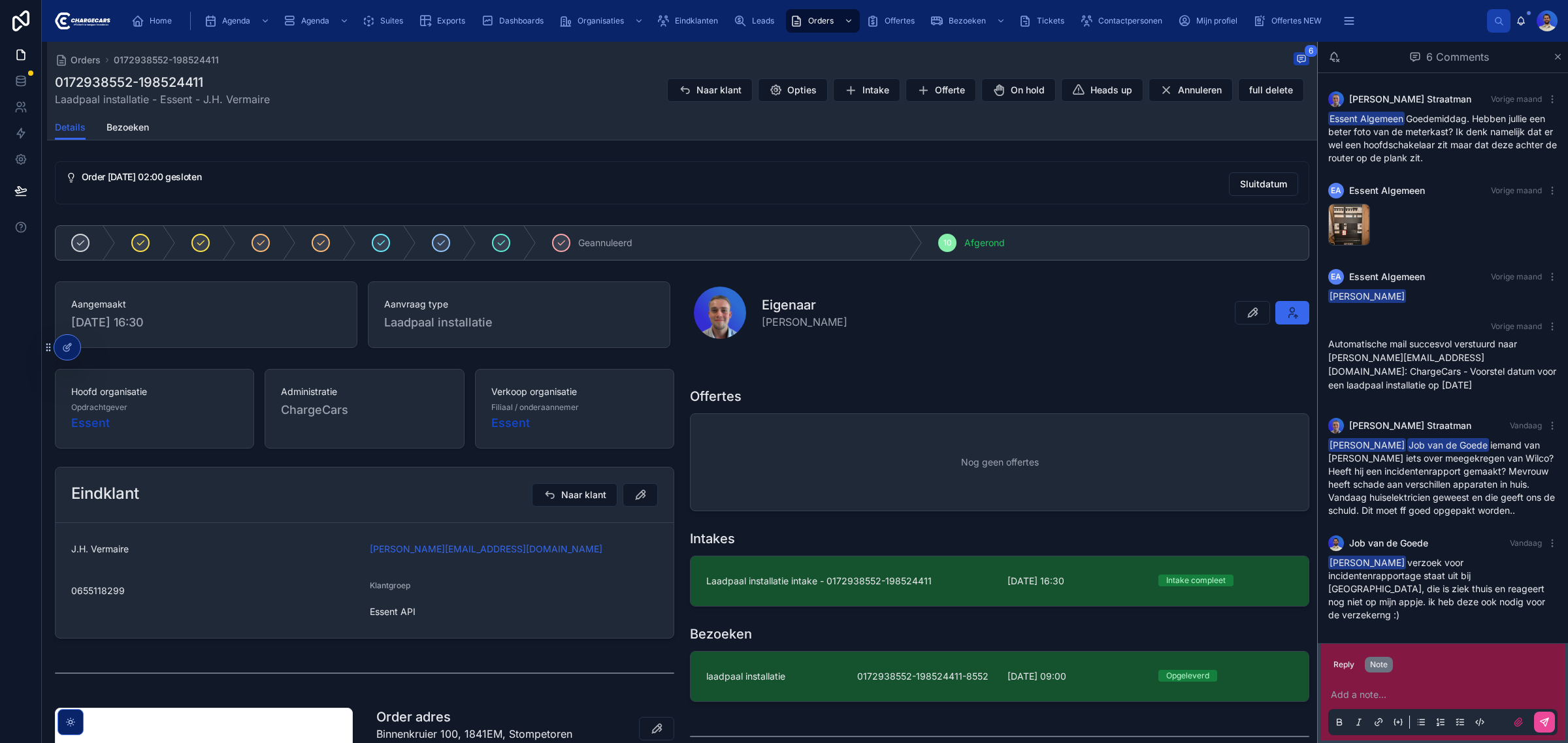
click at [1373, 698] on p at bounding box center [1445, 695] width 229 height 13
click at [1389, 661] on span "David Prins" at bounding box center [1470, 660] width 232 height 13
click at [1551, 725] on button at bounding box center [1545, 723] width 21 height 21
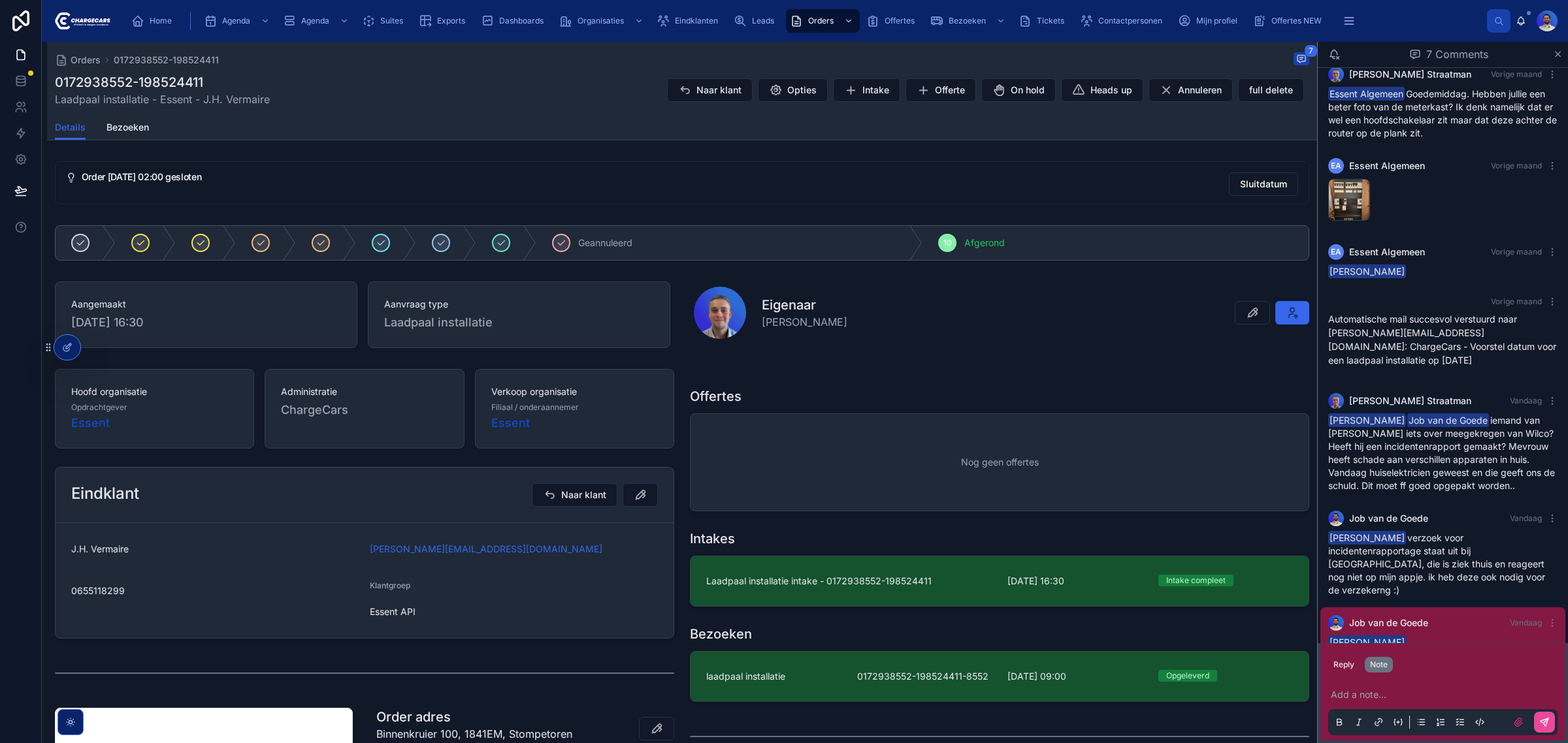
scroll to position [95, 0]
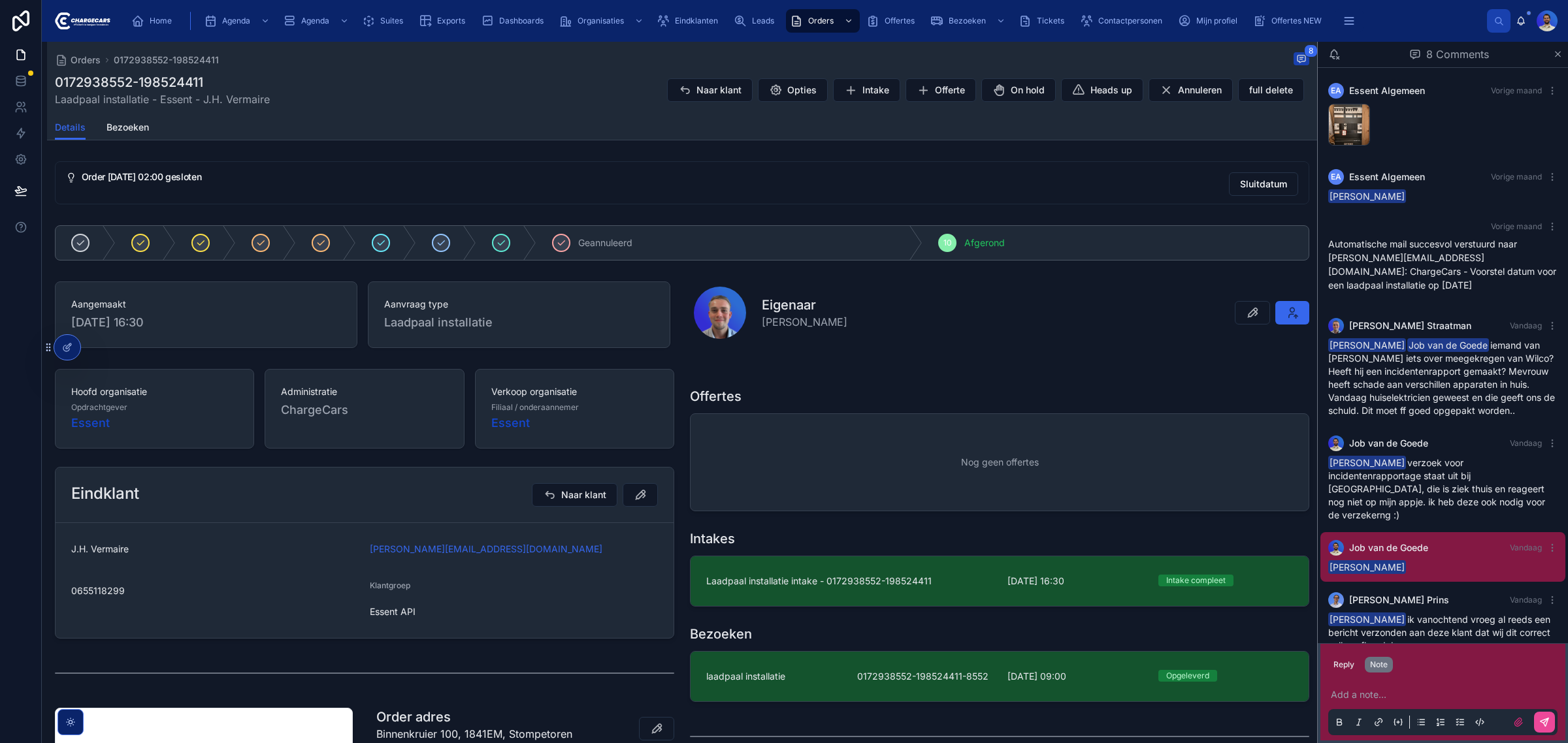
click at [158, 7] on div "Home Agenda Agenda Suites Exports Dashboards Organisaties Eindklanten Leads Ord…" at bounding box center [804, 21] width 1366 height 29
click at [158, 16] on span "Home" at bounding box center [160, 20] width 22 height 11
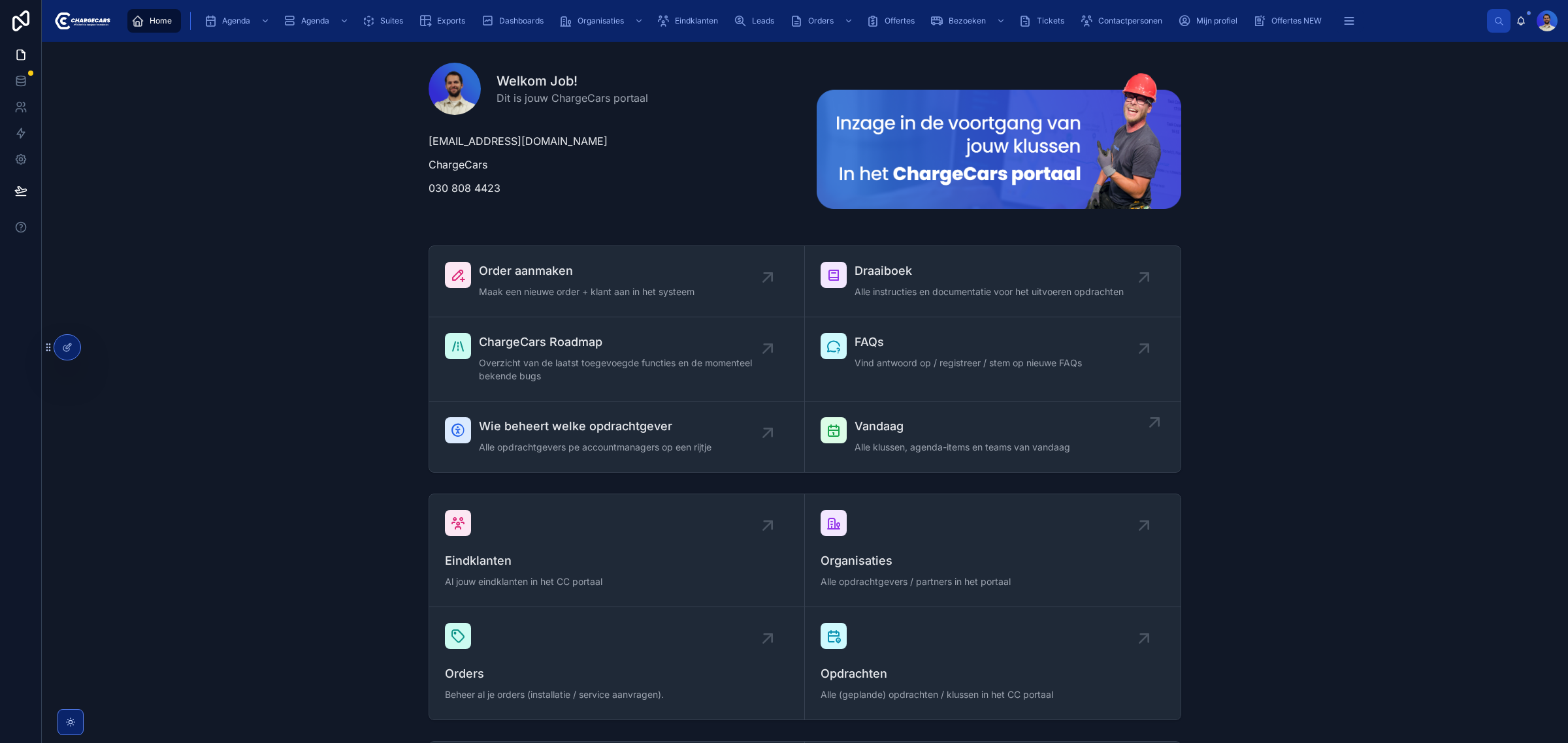
click at [945, 446] on span "Alle klussen, agenda-items en teams van vandaag" at bounding box center [962, 447] width 216 height 13
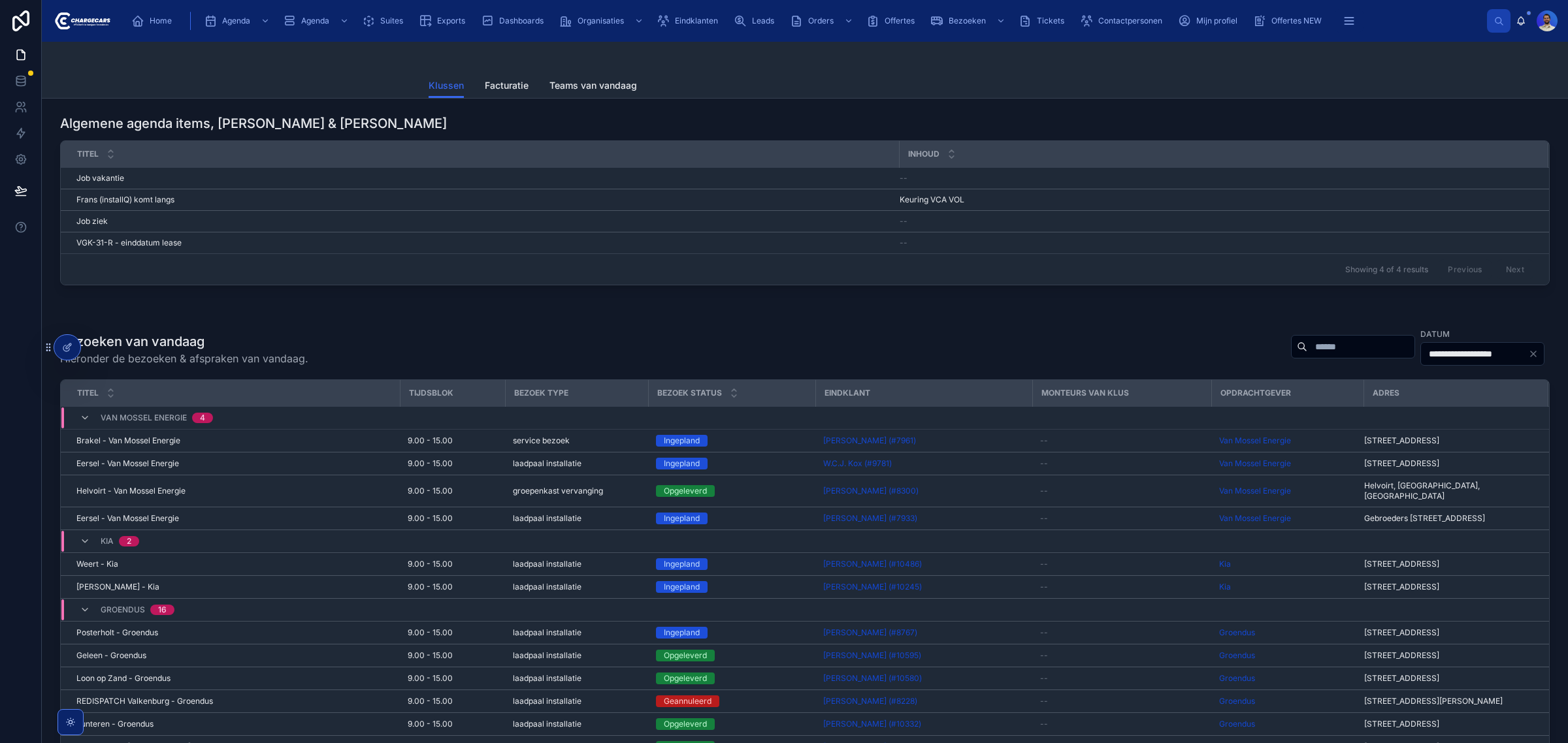
click at [1308, 354] on input "text" at bounding box center [1362, 347] width 108 height 18
type input "********"
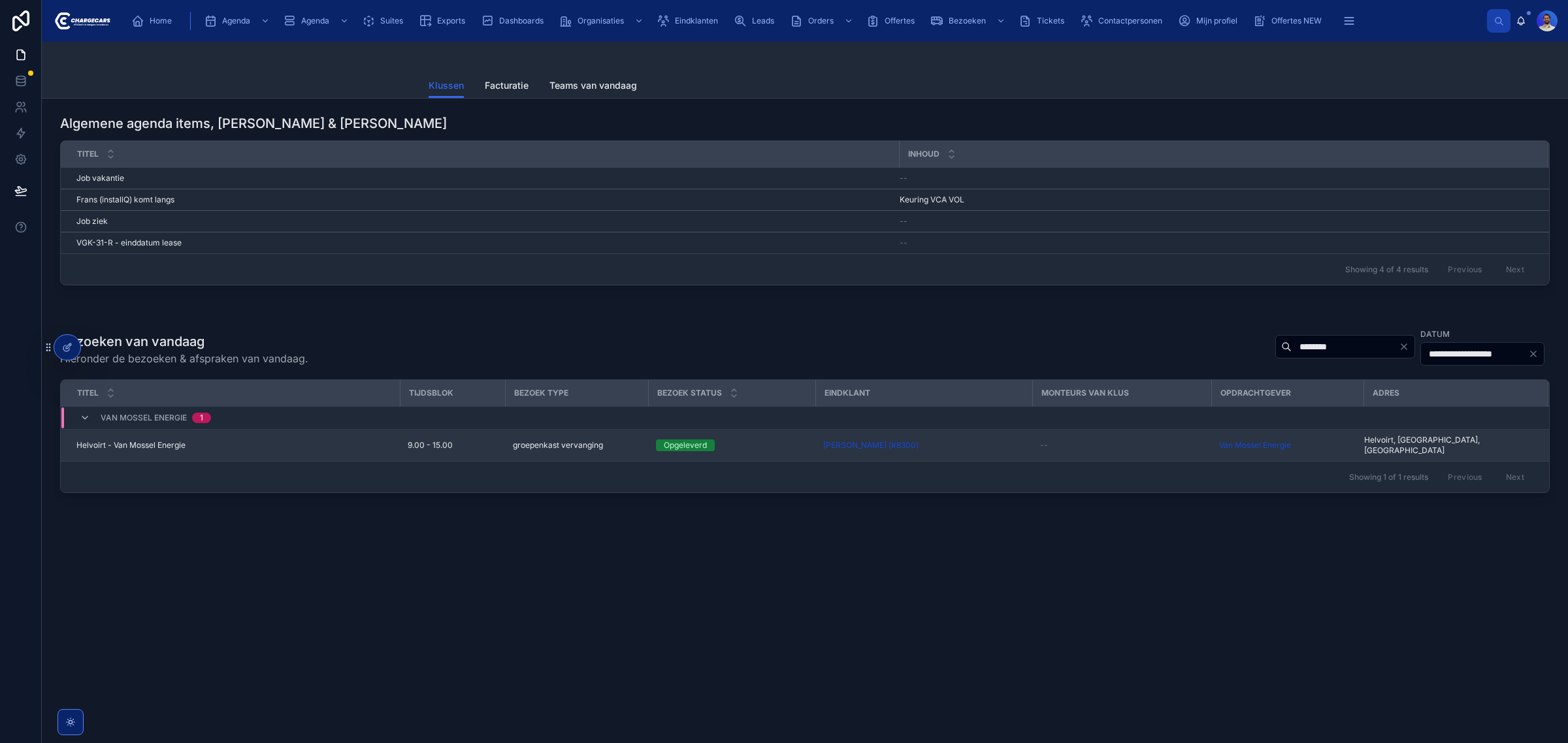
click at [272, 444] on div "Helvoirt - Van Mossel Energie Helvoirt - Van Mossel Energie" at bounding box center [234, 445] width 316 height 11
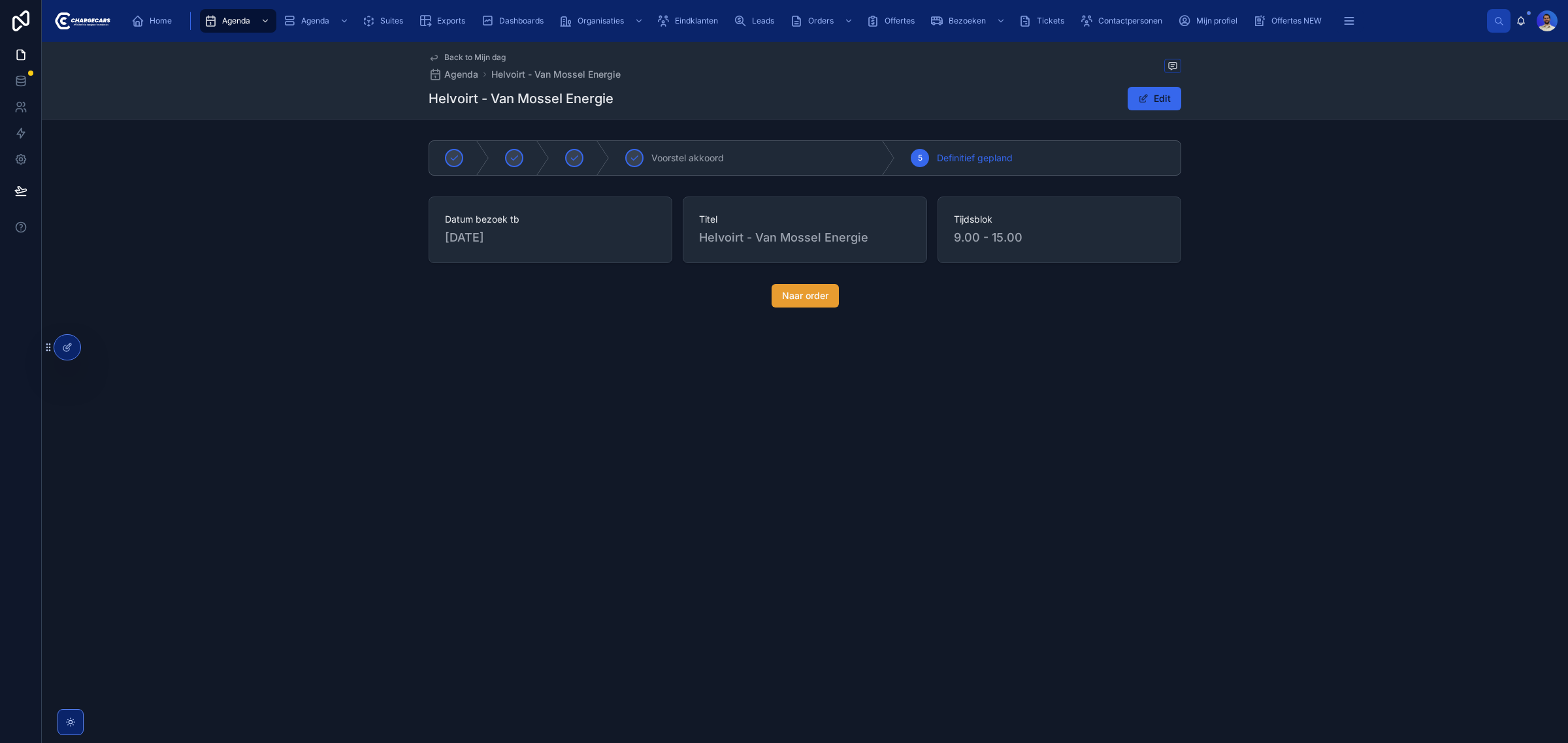
click at [785, 289] on span "Naar order" at bounding box center [806, 296] width 46 height 13
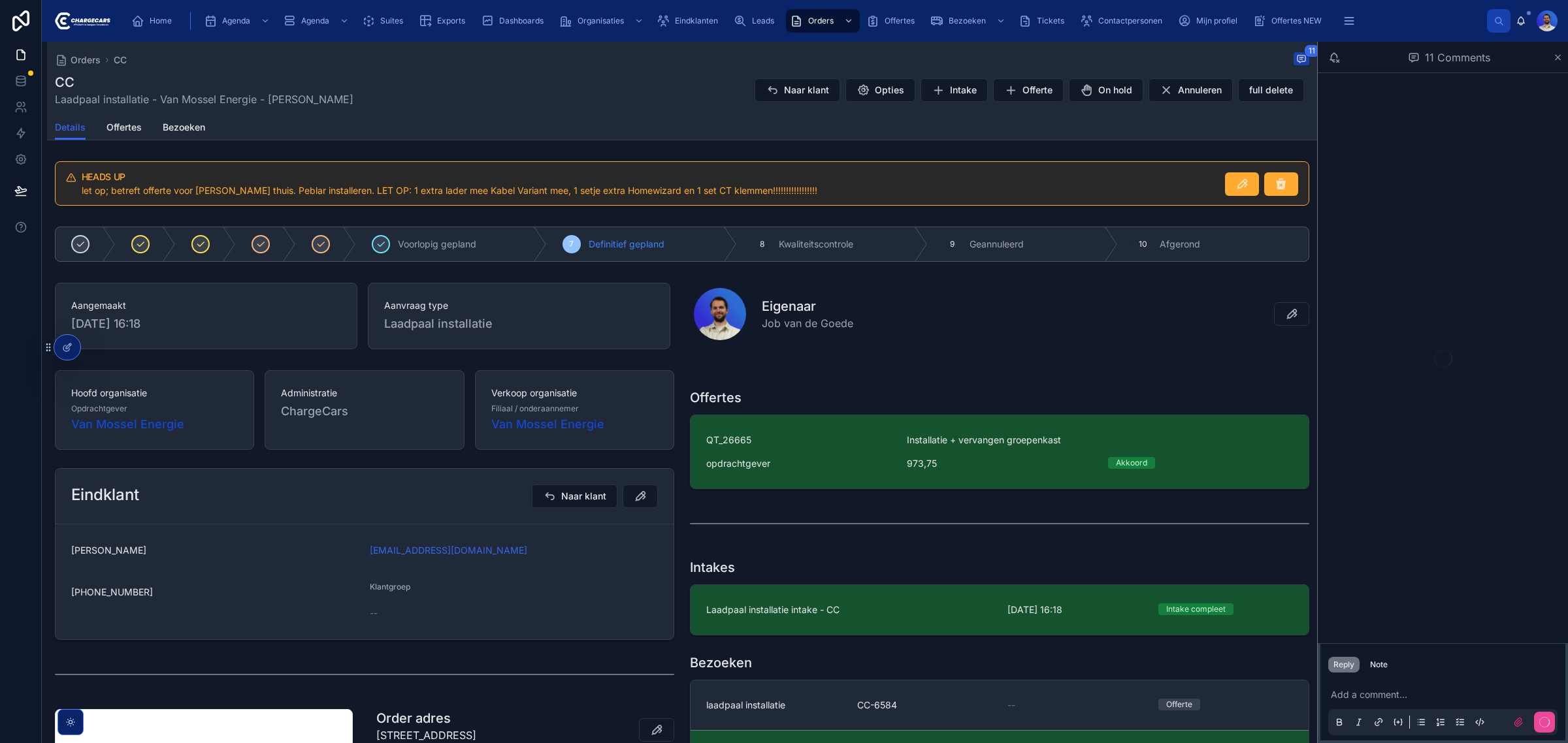
click at [330, 188] on span "let op; betreft offerte voor marc-jan thuis. Peblar installeren. LET OP: 1 extr…" at bounding box center [449, 191] width 736 height 12
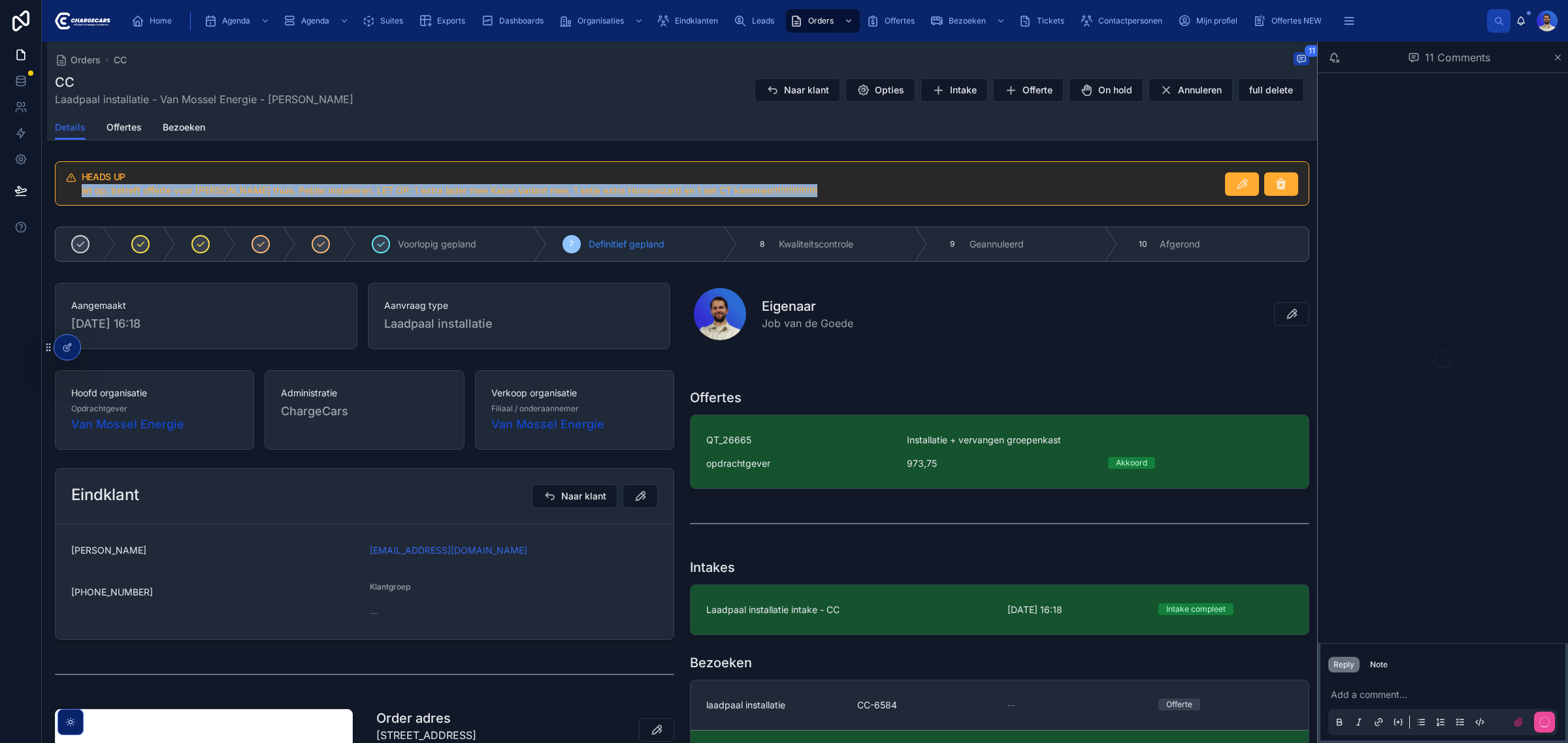
click at [330, 188] on span "let op; betreft offerte voor marc-jan thuis. Peblar installeren. LET OP: 1 extr…" at bounding box center [449, 191] width 736 height 12
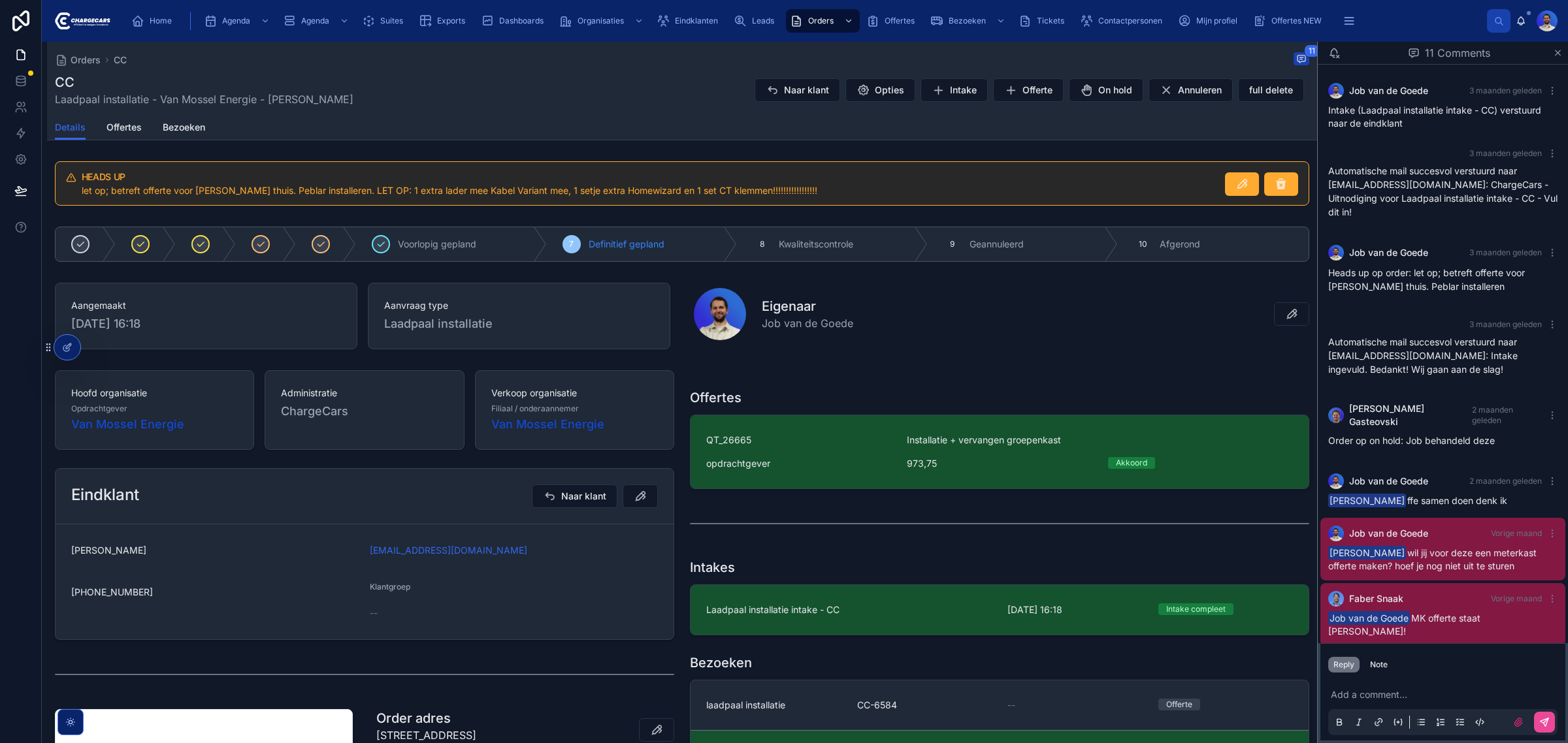
click at [564, 99] on div "CC Laadpaal installatie - Van Mossel Energie - Marc Jan Dercksen Naar klant Opt…" at bounding box center [682, 89] width 1255 height 34
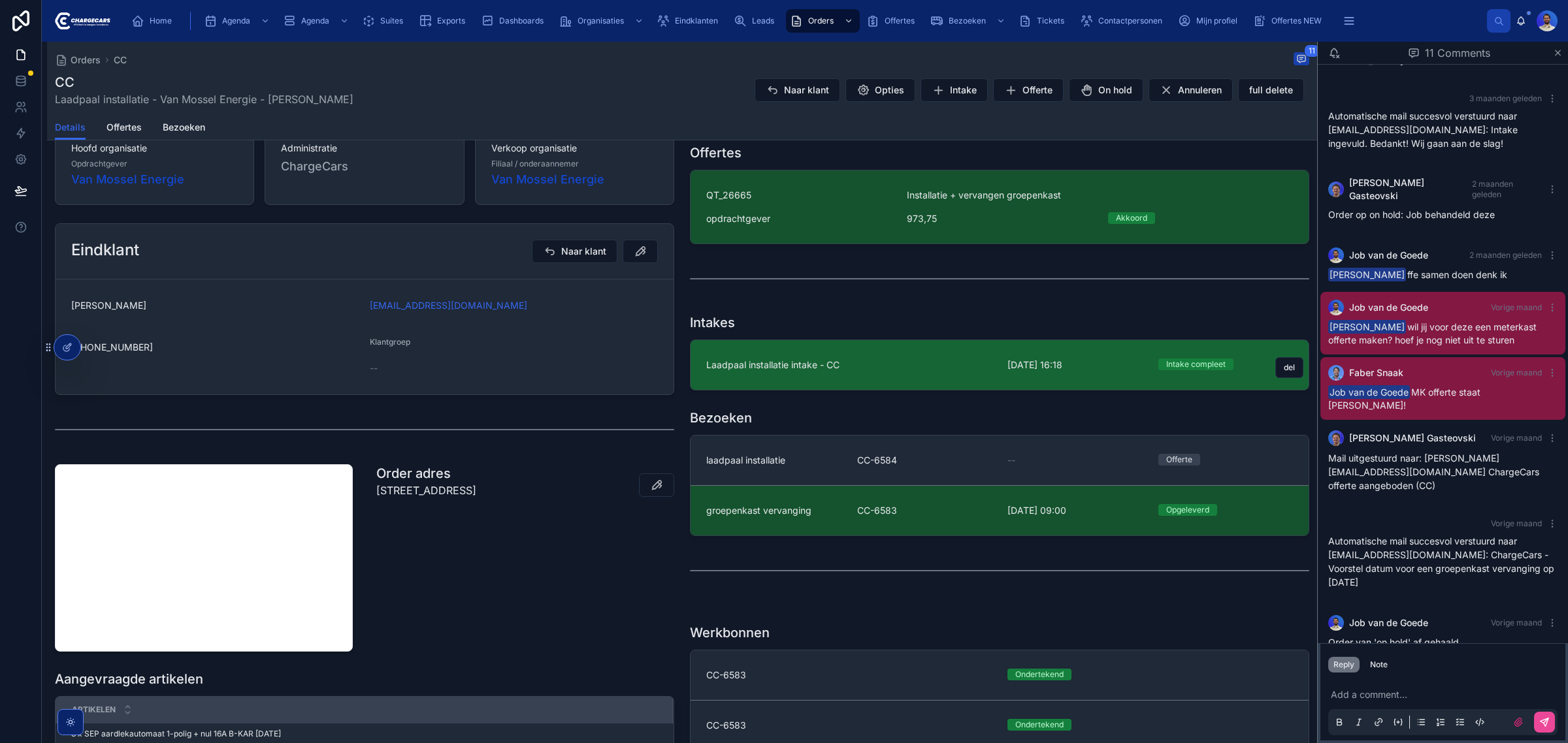
scroll to position [326, 0]
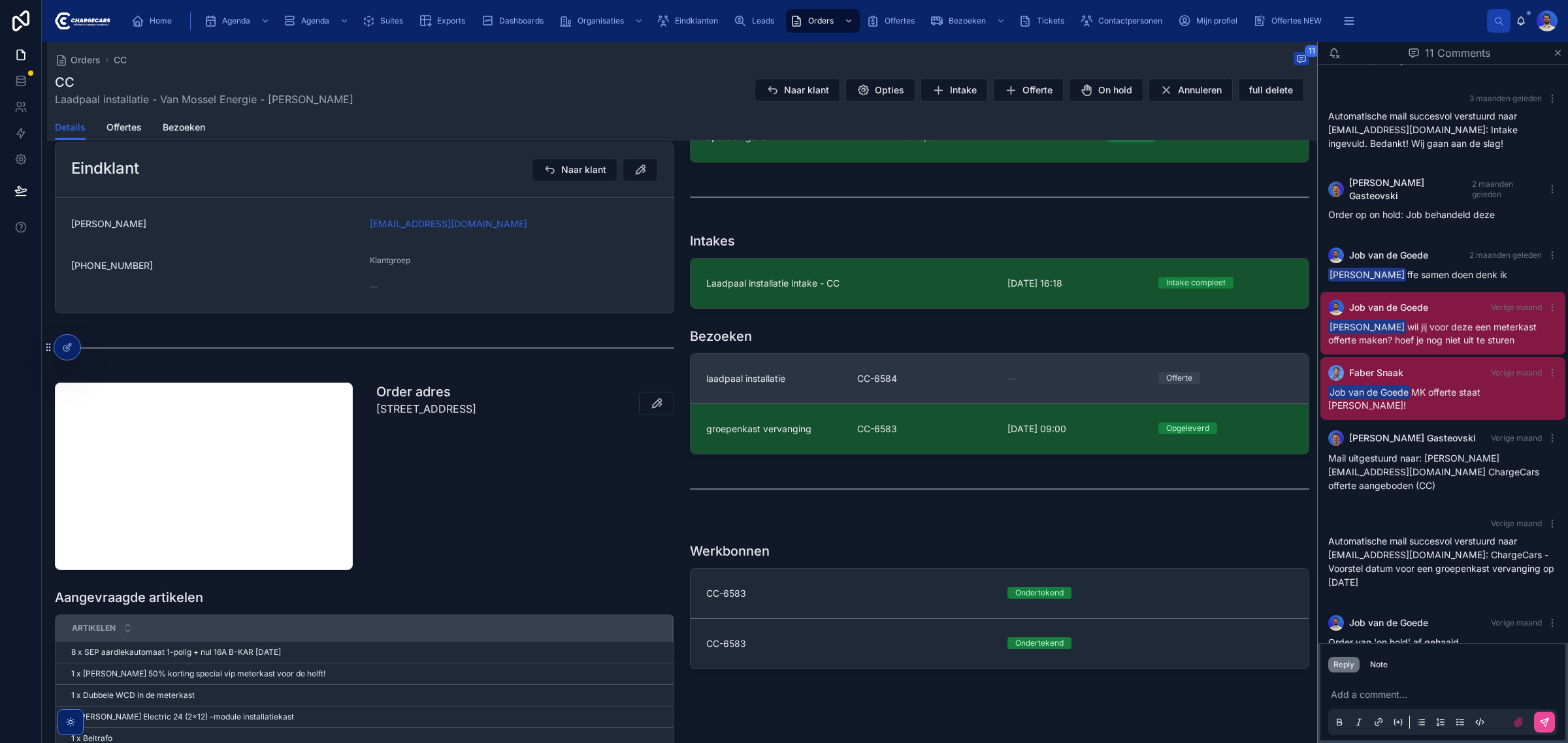
click at [805, 380] on div "laadpaal installatie" at bounding box center [774, 379] width 135 height 13
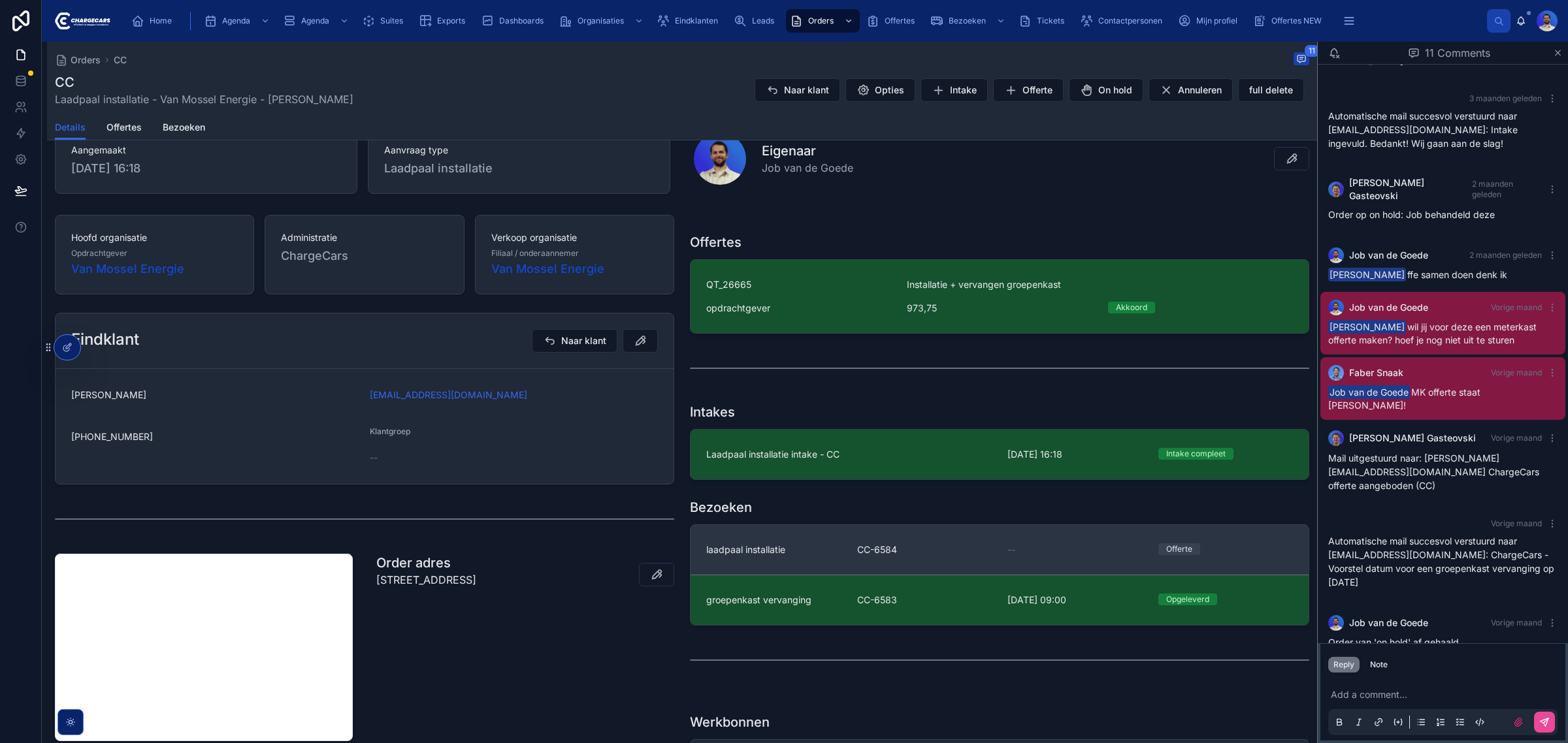
scroll to position [245, 0]
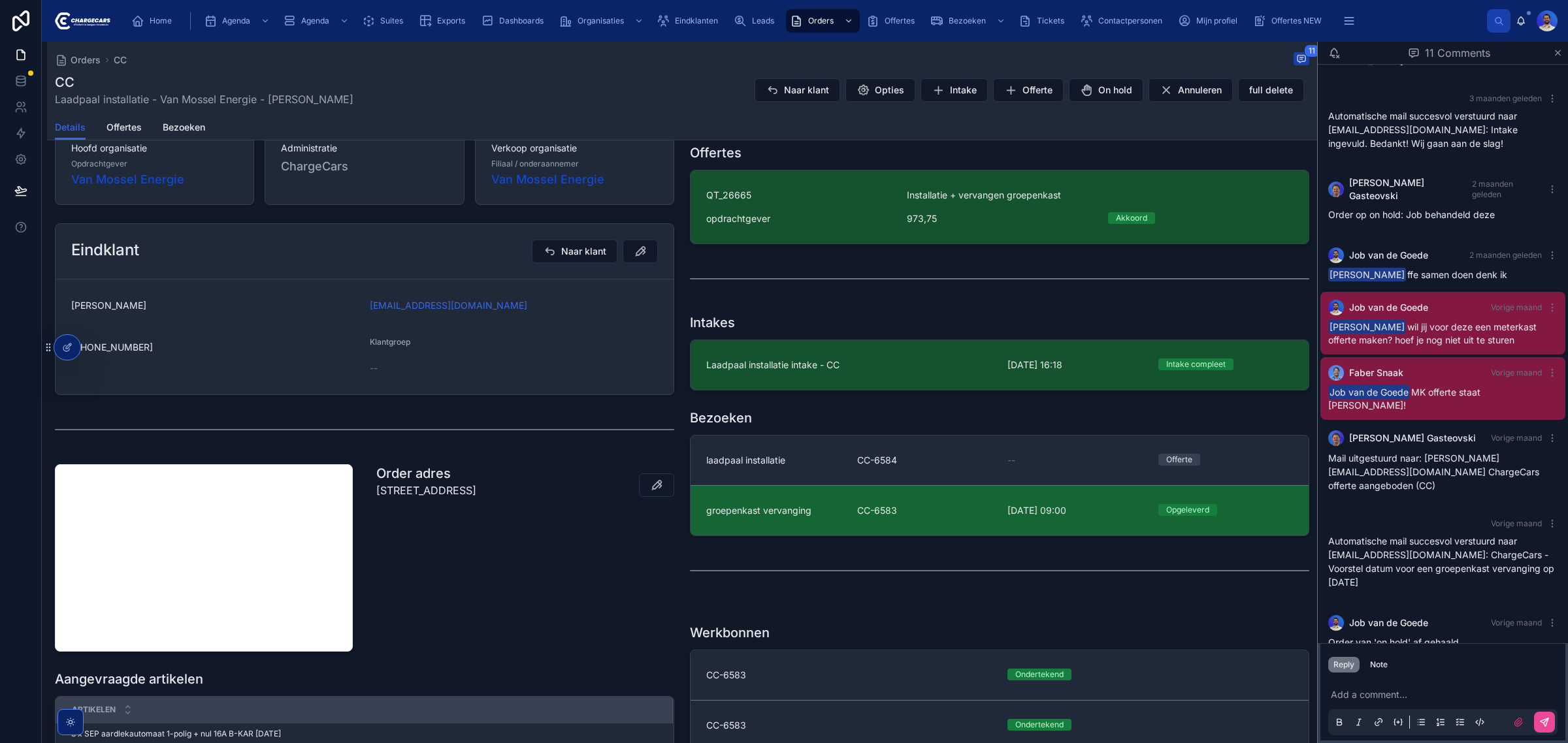
click at [821, 524] on link "groepenkast vervanging CC-6583 2-9-2025 09:00 Opgeleverd" at bounding box center [1000, 511] width 618 height 50
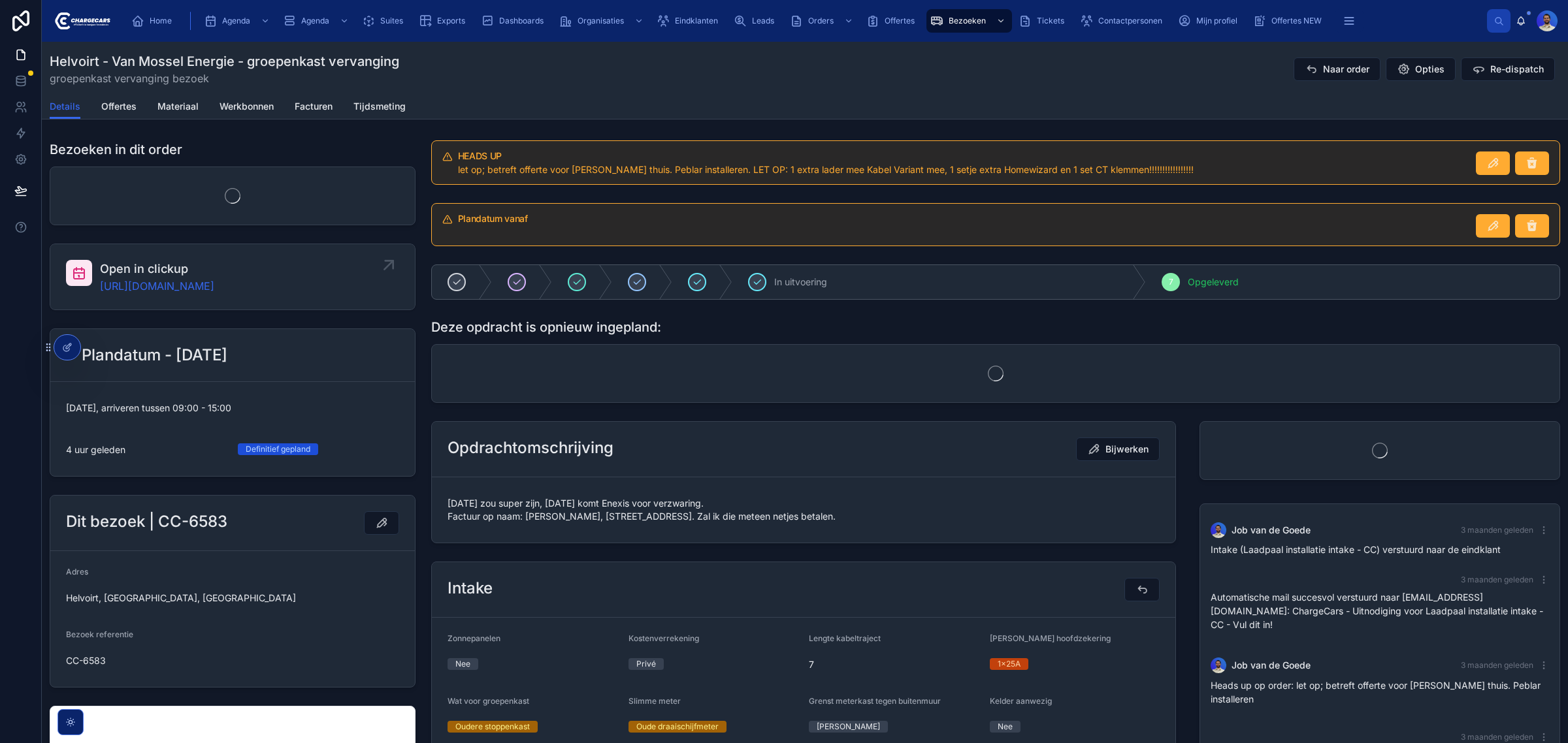
scroll to position [281, 0]
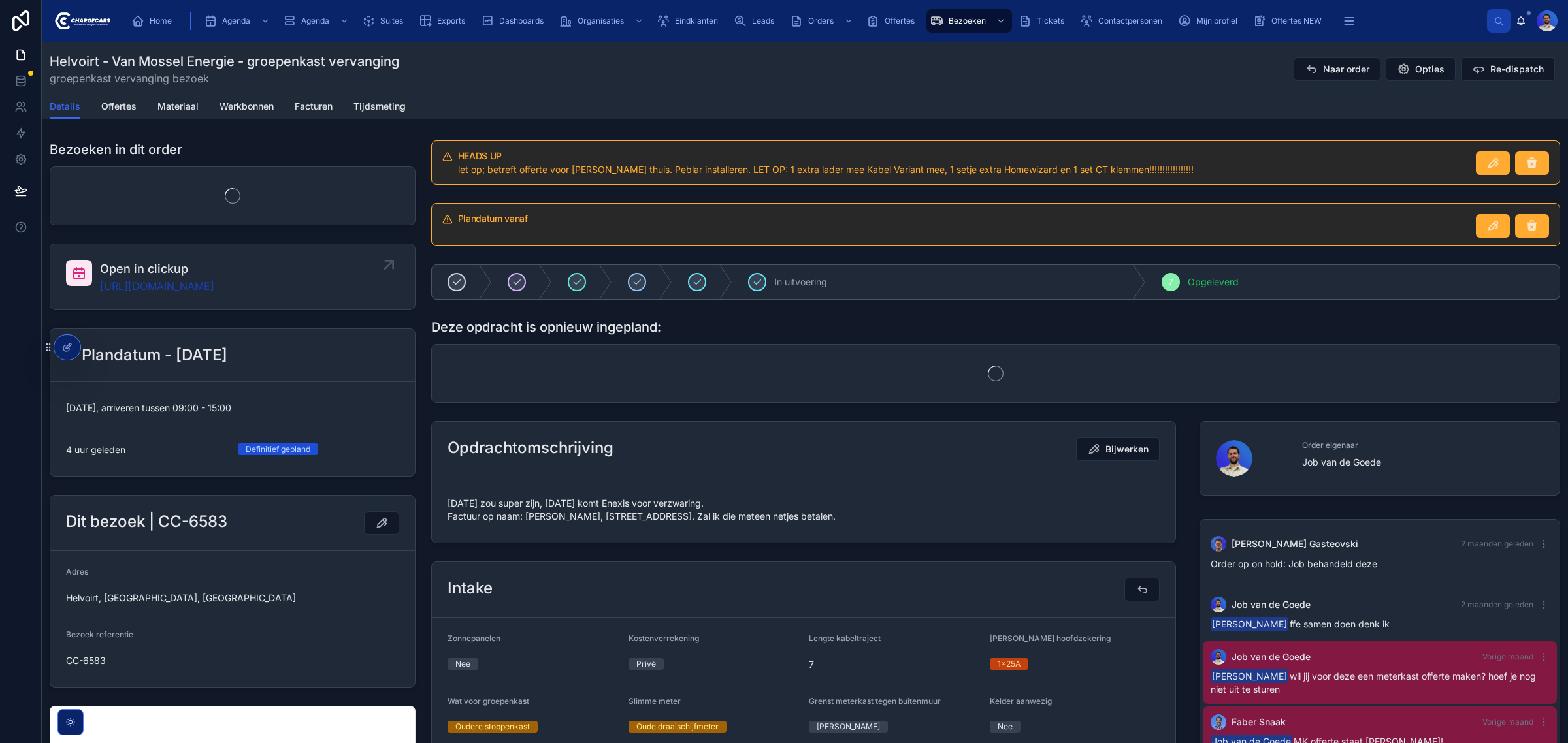
click at [205, 282] on link "https://app.clickup.com/t/86c4zke13" at bounding box center [157, 286] width 114 height 15
